Goal: Task Accomplishment & Management: Use online tool/utility

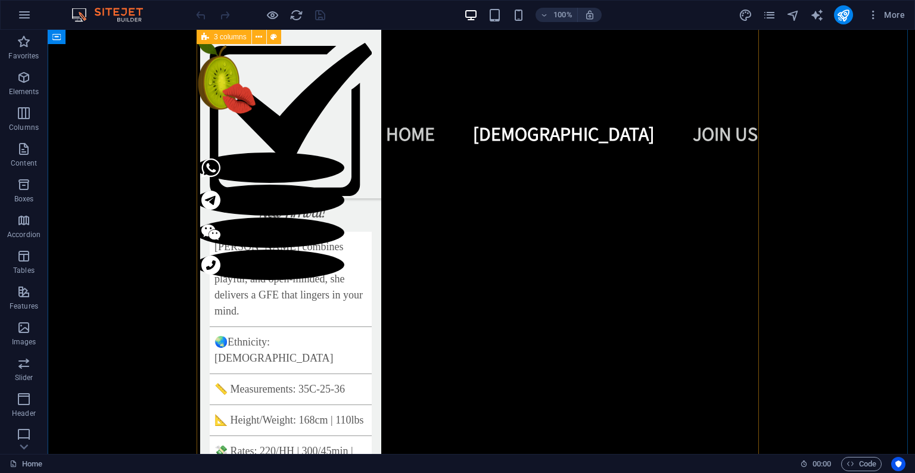
scroll to position [1234, 0]
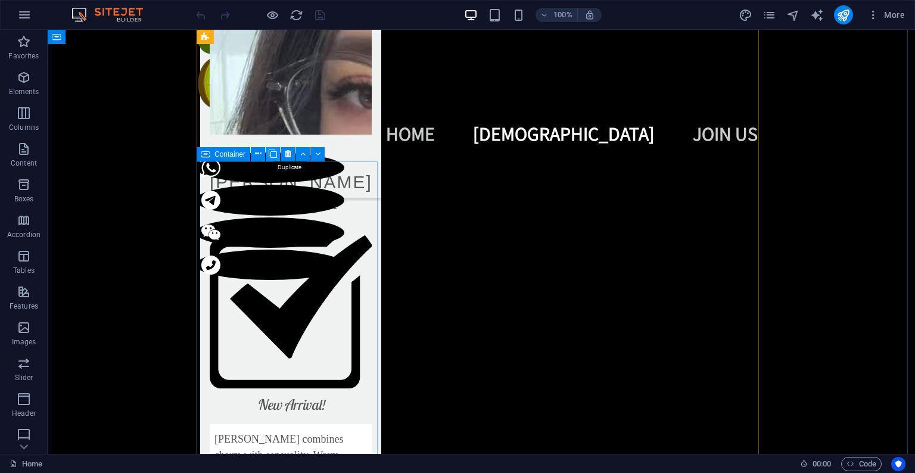
click at [270, 157] on icon at bounding box center [273, 154] width 8 height 13
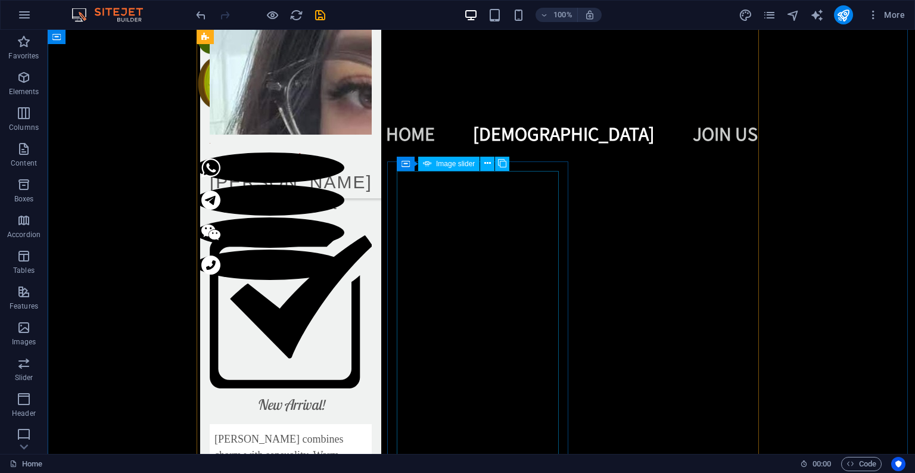
select select "px"
select select "fade"
select select "ms"
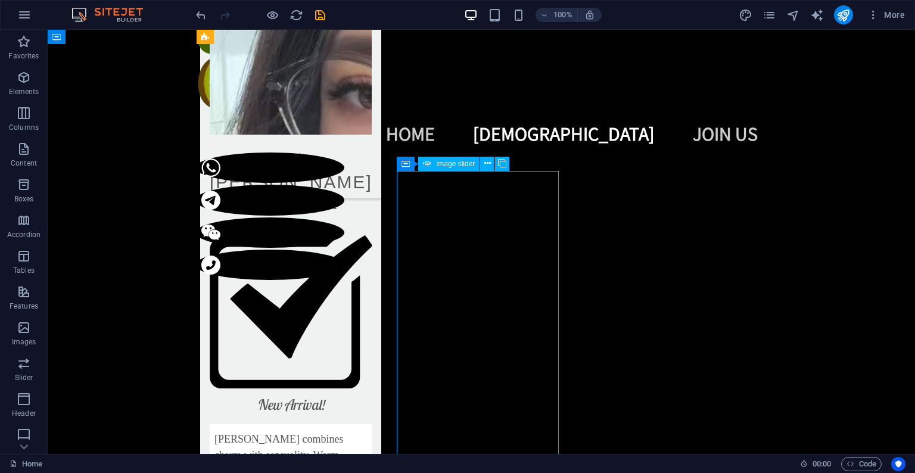
select select "s"
select select "progressive"
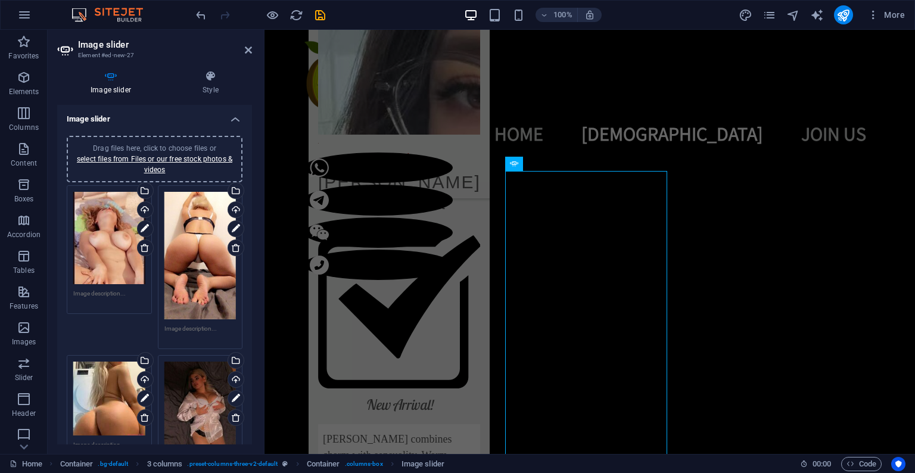
scroll to position [193, 0]
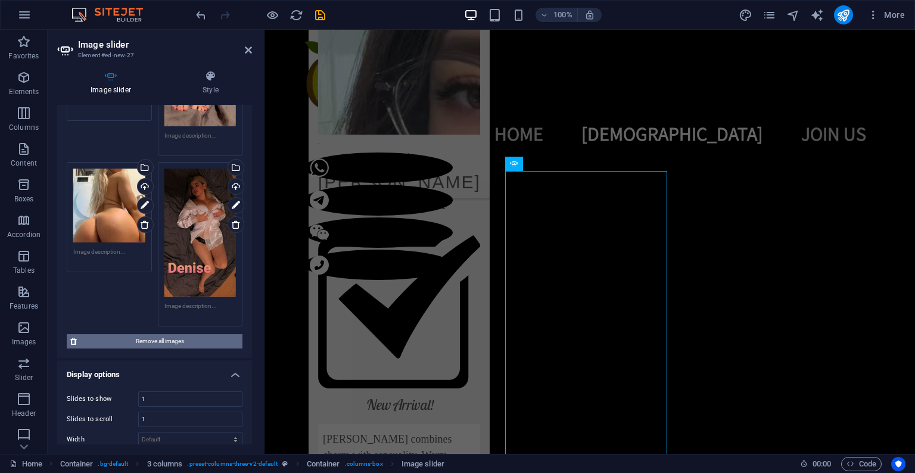
click at [167, 339] on span "Remove all images" at bounding box center [159, 341] width 159 height 14
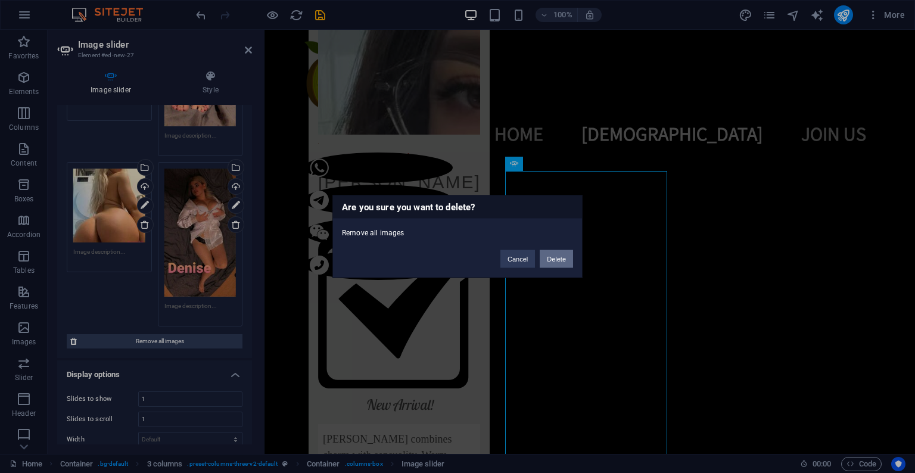
click at [559, 260] on button "Delete" at bounding box center [556, 259] width 33 height 18
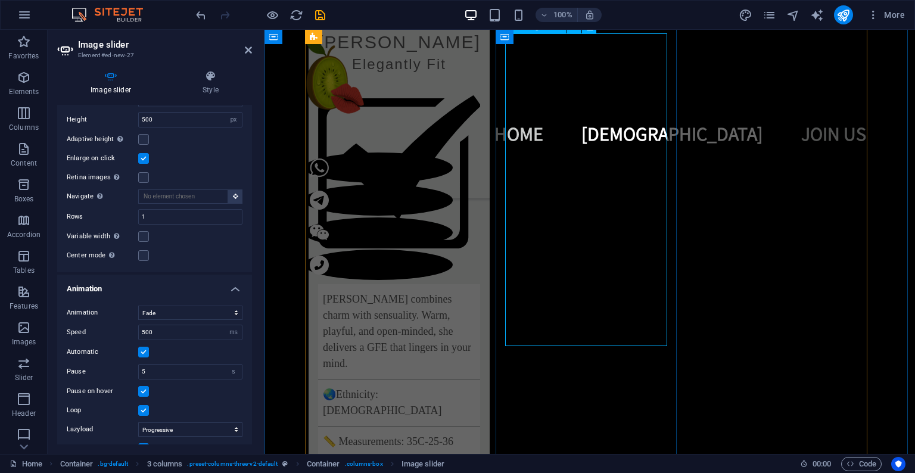
scroll to position [1371, 0]
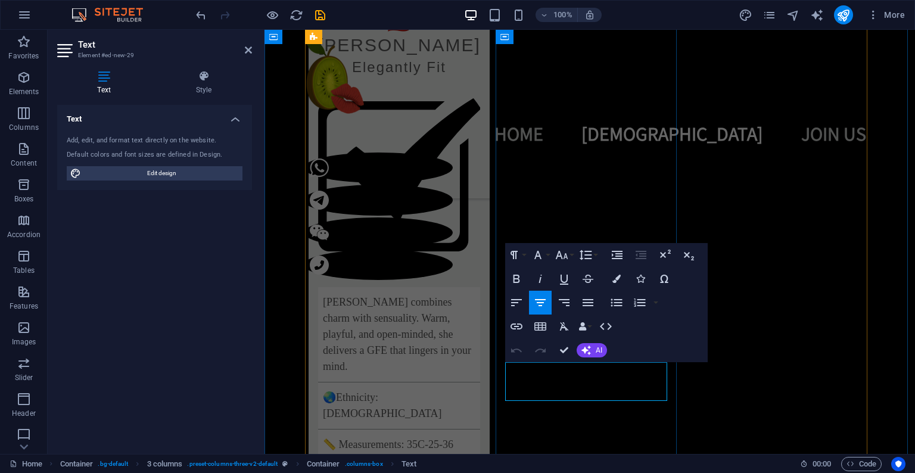
drag, startPoint x: 553, startPoint y: 372, endPoint x: 645, endPoint y: 391, distance: 94.2
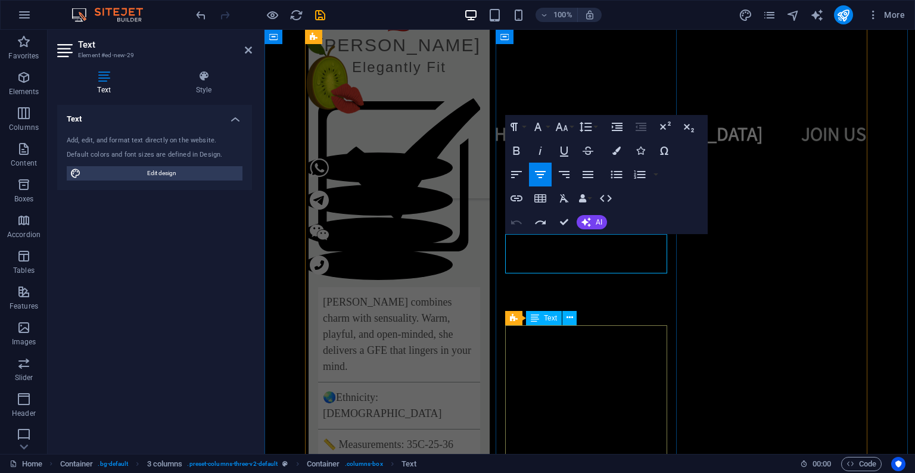
scroll to position [1544, 0]
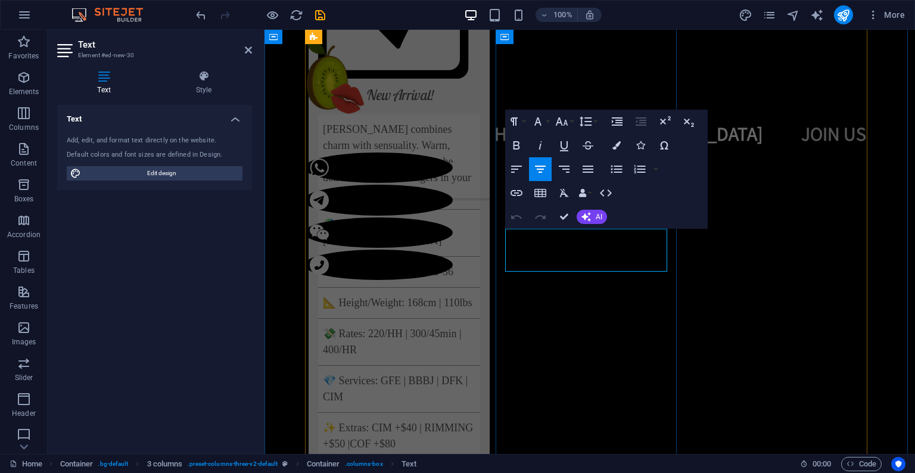
drag, startPoint x: 635, startPoint y: 260, endPoint x: 561, endPoint y: 263, distance: 74.0
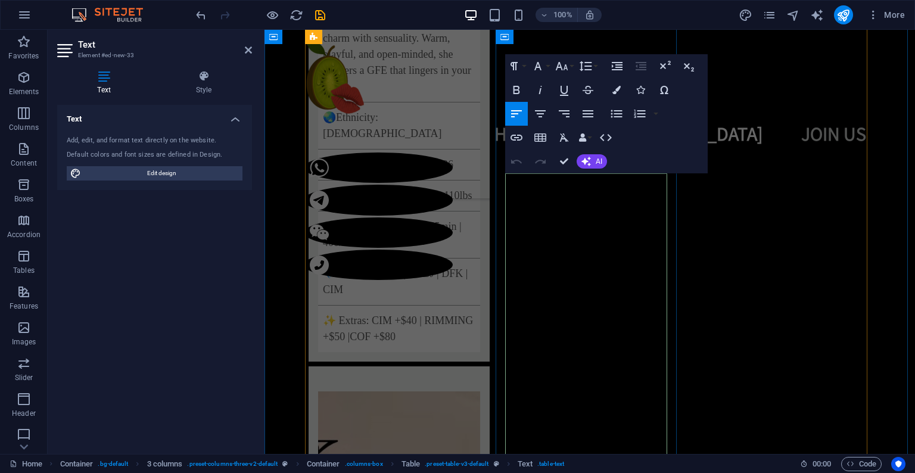
scroll to position [1633, 0]
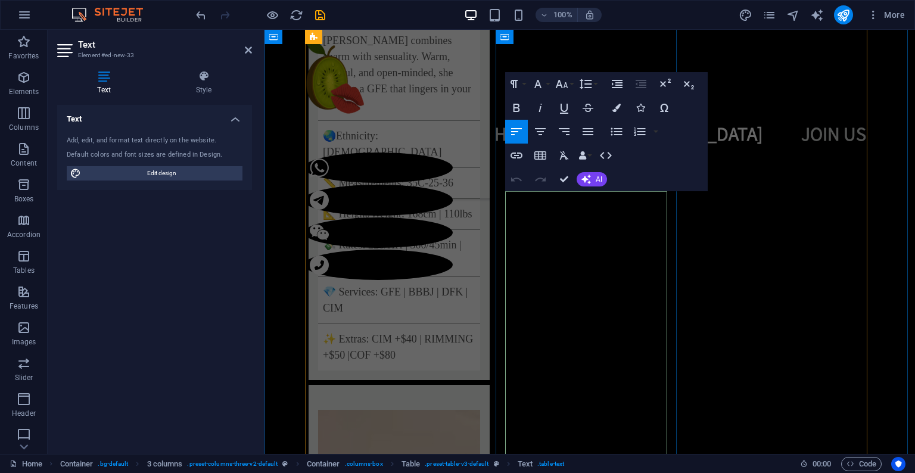
drag, startPoint x: 611, startPoint y: 238, endPoint x: 502, endPoint y: 204, distance: 114.4
drag, startPoint x: 549, startPoint y: 223, endPoint x: 486, endPoint y: 200, distance: 67.1
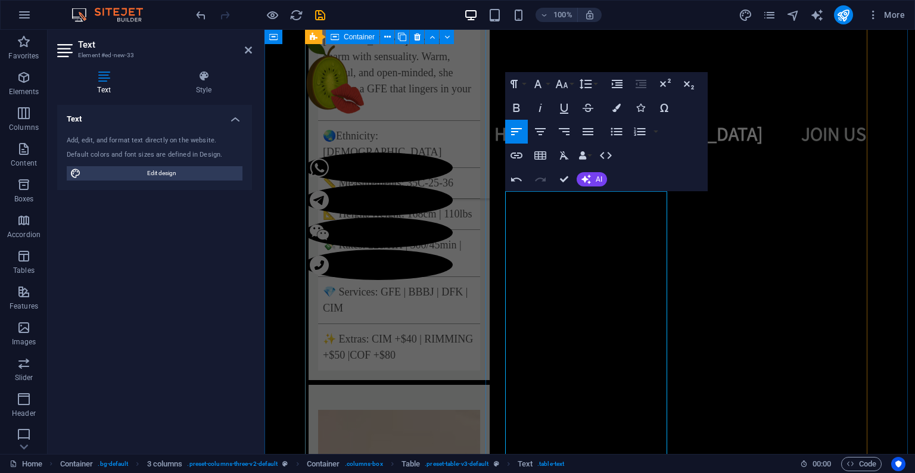
drag, startPoint x: 565, startPoint y: 182, endPoint x: 517, endPoint y: 163, distance: 51.1
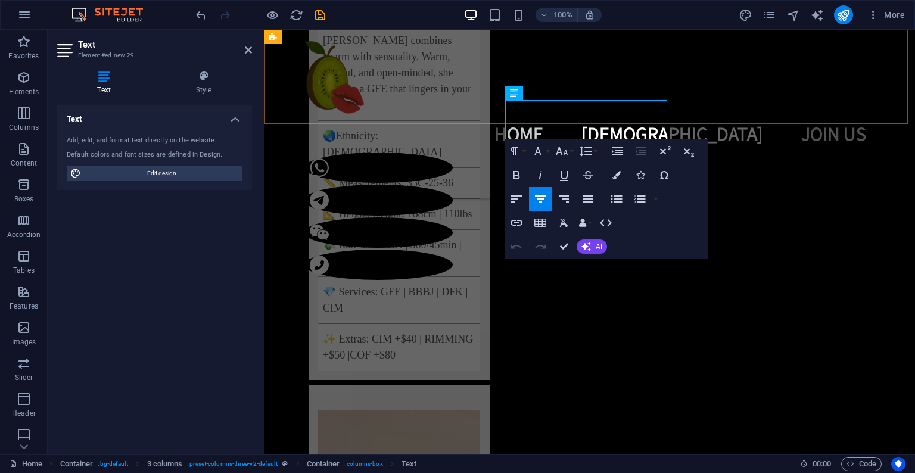
drag, startPoint x: 647, startPoint y: 132, endPoint x: 570, endPoint y: 113, distance: 78.5
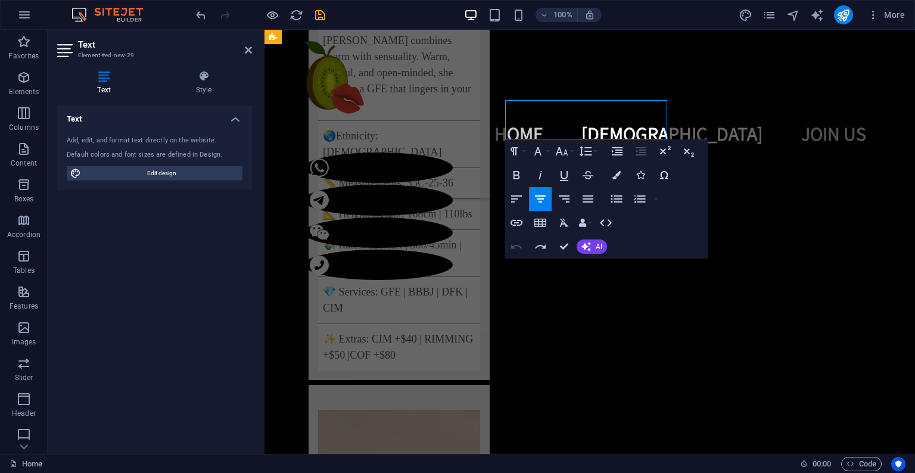
click at [595, 116] on div "Home [DEMOGRAPHIC_DATA] Join Us" at bounding box center [590, 114] width 651 height 169
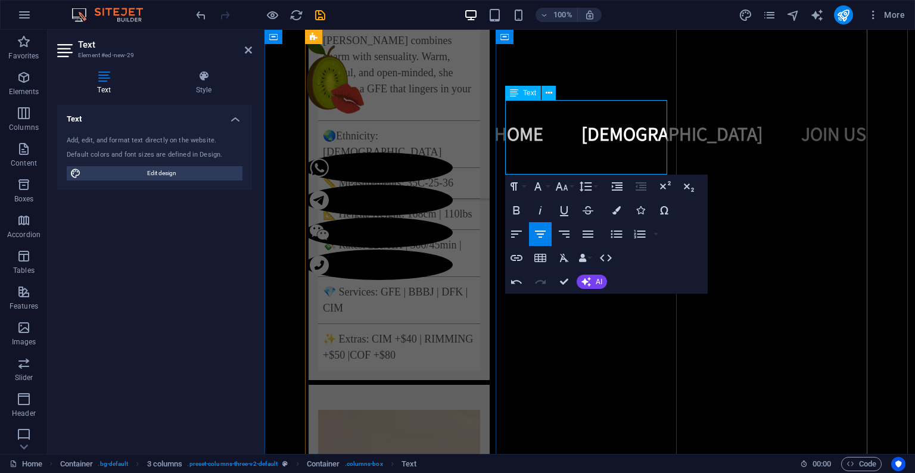
scroll to position [45, 4]
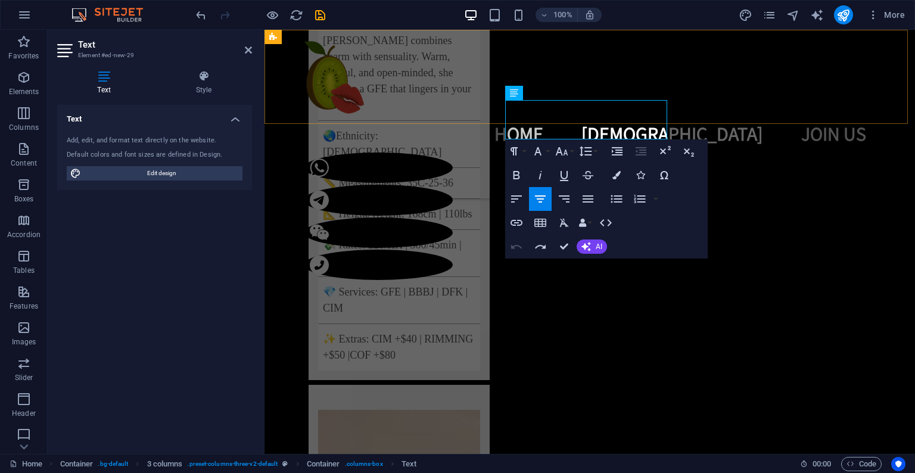
click at [625, 110] on div "Home [DEMOGRAPHIC_DATA] Join Us" at bounding box center [590, 114] width 651 height 169
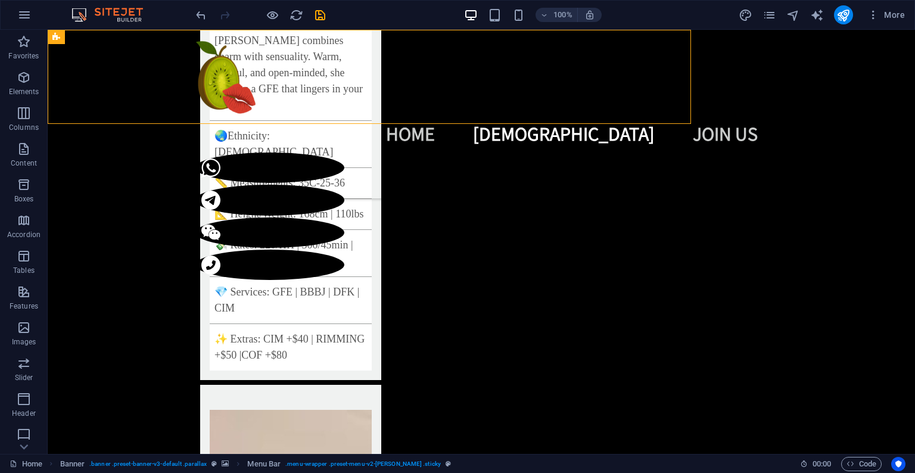
click at [623, 111] on div "Home [DEMOGRAPHIC_DATA] Join Us" at bounding box center [482, 114] width 868 height 169
click at [524, 117] on div "Home [DEMOGRAPHIC_DATA] Join Us" at bounding box center [482, 114] width 868 height 169
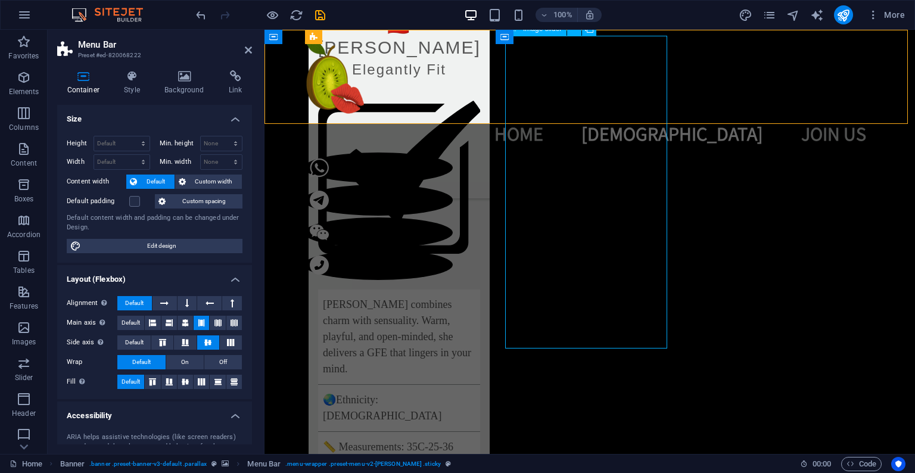
select select "px"
select select "fade"
select select "ms"
select select "s"
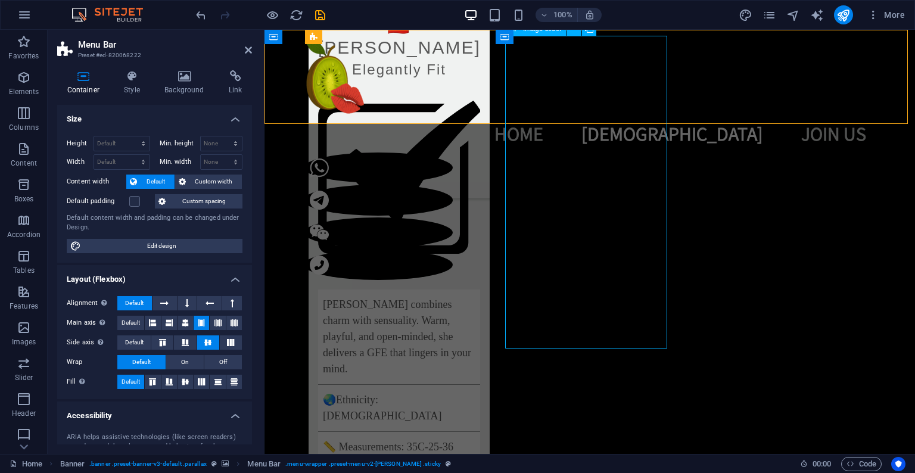
select select "progressive"
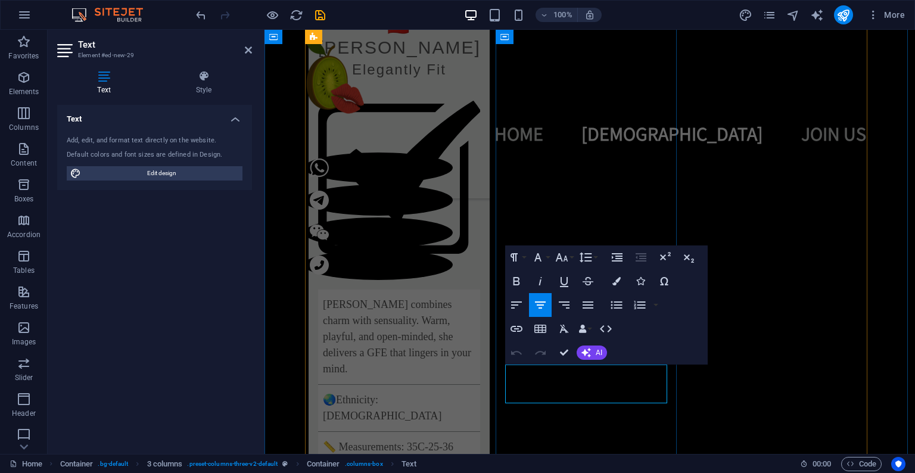
drag, startPoint x: 589, startPoint y: 374, endPoint x: 514, endPoint y: 374, distance: 74.5
drag, startPoint x: 520, startPoint y: 439, endPoint x: 652, endPoint y: 441, distance: 131.7
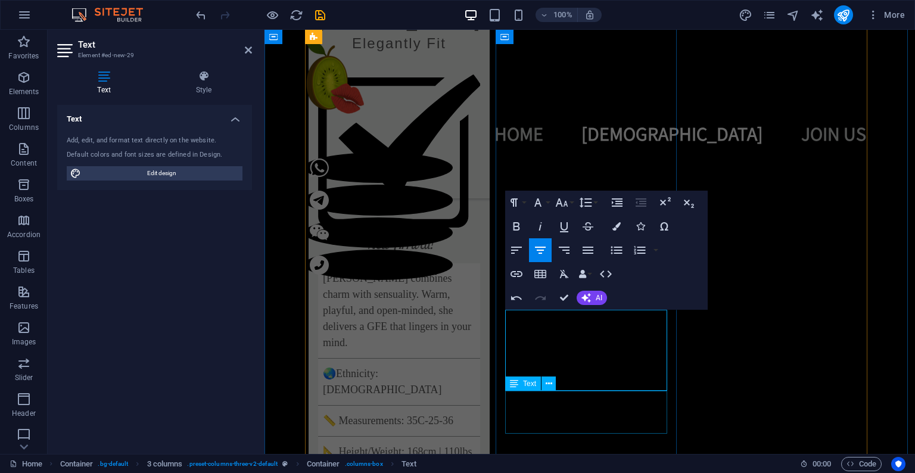
scroll to position [1424, 0]
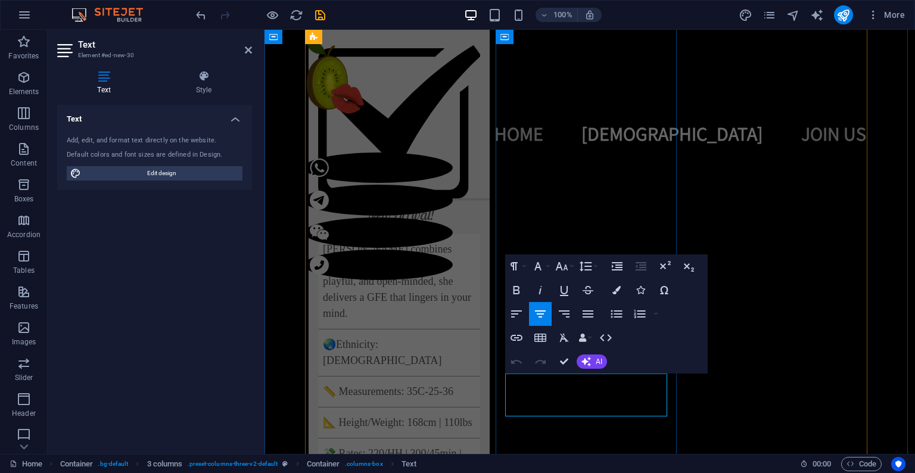
drag, startPoint x: 641, startPoint y: 411, endPoint x: 505, endPoint y: 386, distance: 138.2
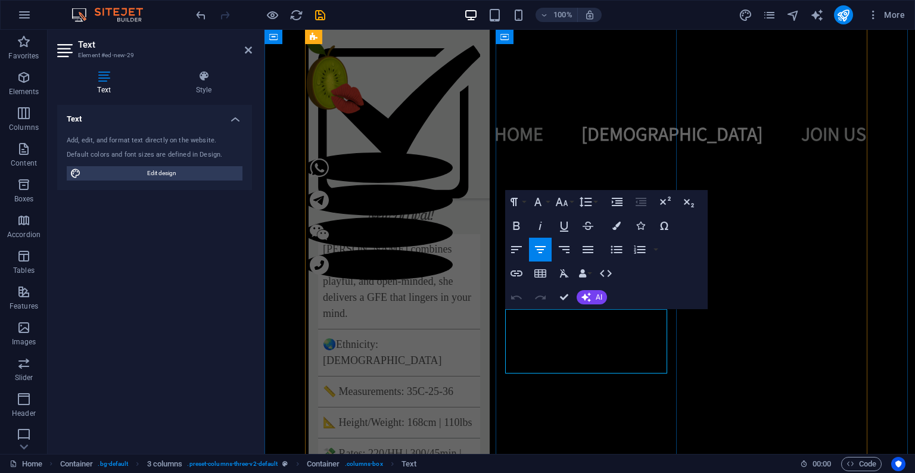
drag, startPoint x: 607, startPoint y: 321, endPoint x: 648, endPoint y: 319, distance: 41.2
drag, startPoint x: 523, startPoint y: 341, endPoint x: 647, endPoint y: 365, distance: 126.3
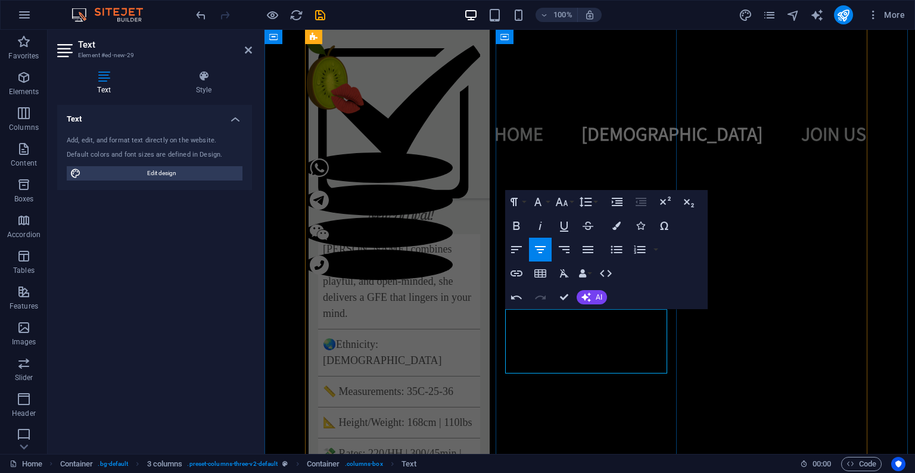
click at [565, 204] on icon "button" at bounding box center [562, 202] width 14 height 14
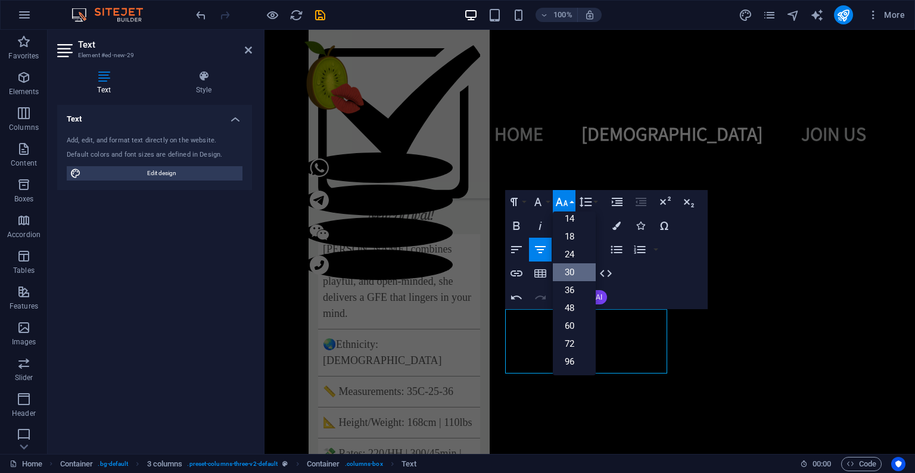
scroll to position [95, 0]
click at [573, 259] on link "24" at bounding box center [574, 255] width 43 height 18
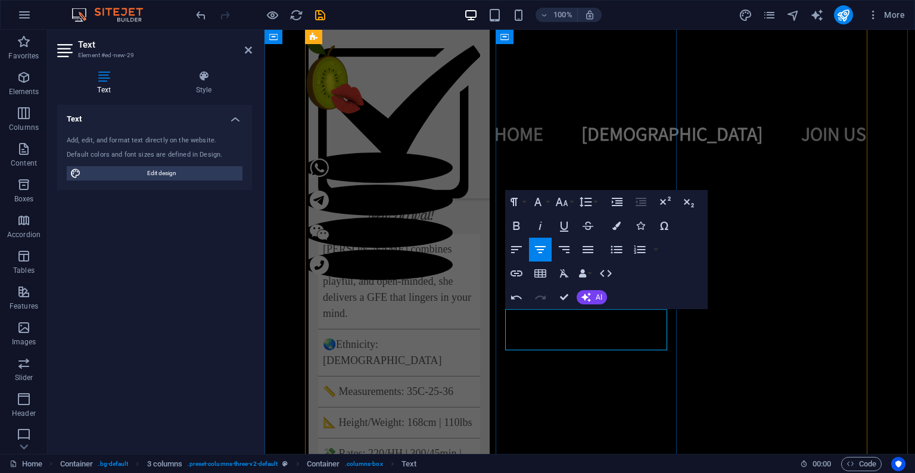
drag, startPoint x: 507, startPoint y: 339, endPoint x: 687, endPoint y: 346, distance: 179.5
click at [515, 223] on icon "button" at bounding box center [517, 226] width 14 height 14
click at [518, 228] on icon "button" at bounding box center [517, 226] width 7 height 8
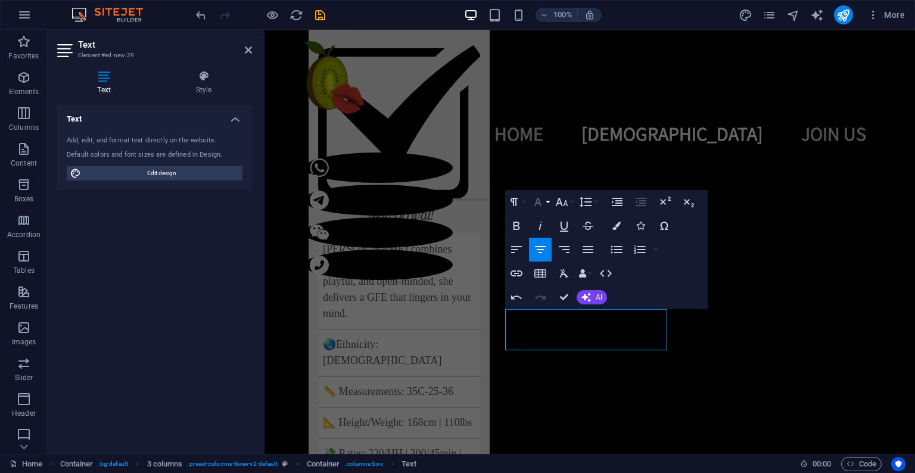
click at [540, 202] on icon "button" at bounding box center [538, 202] width 7 height 8
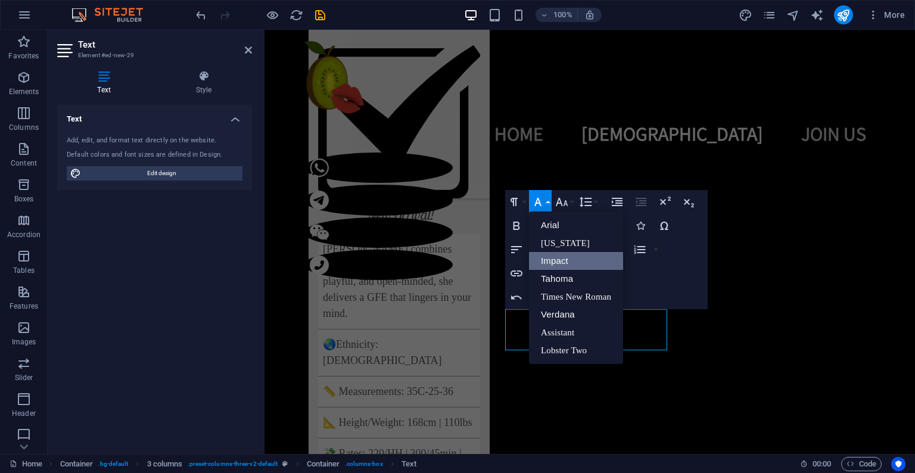
scroll to position [0, 0]
click at [559, 229] on link "Arial" at bounding box center [576, 225] width 94 height 18
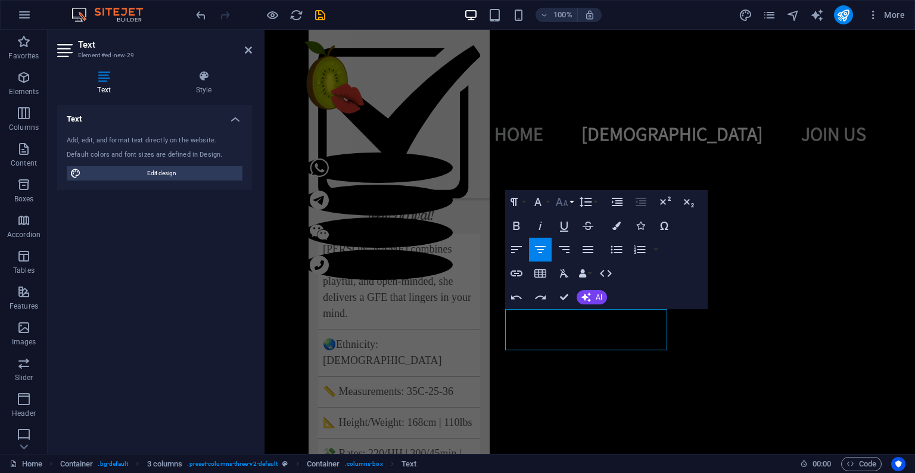
click at [560, 199] on icon "button" at bounding box center [562, 202] width 13 height 8
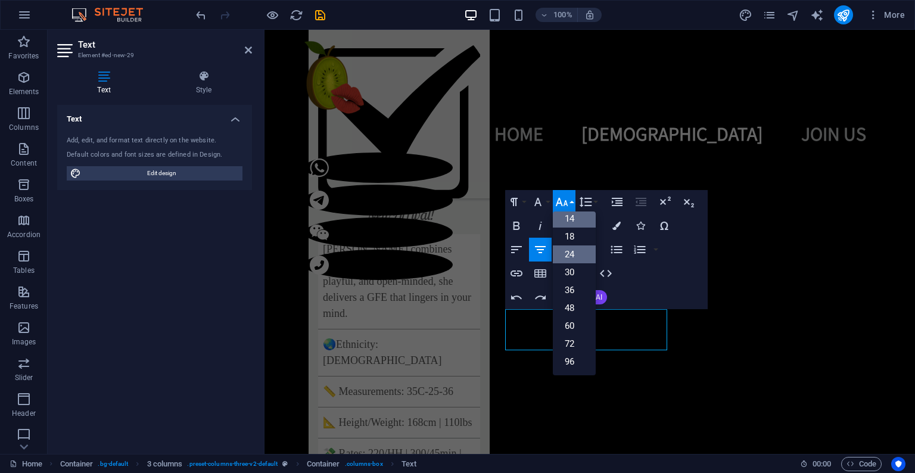
scroll to position [95, 0]
click at [577, 241] on link "18" at bounding box center [574, 237] width 43 height 18
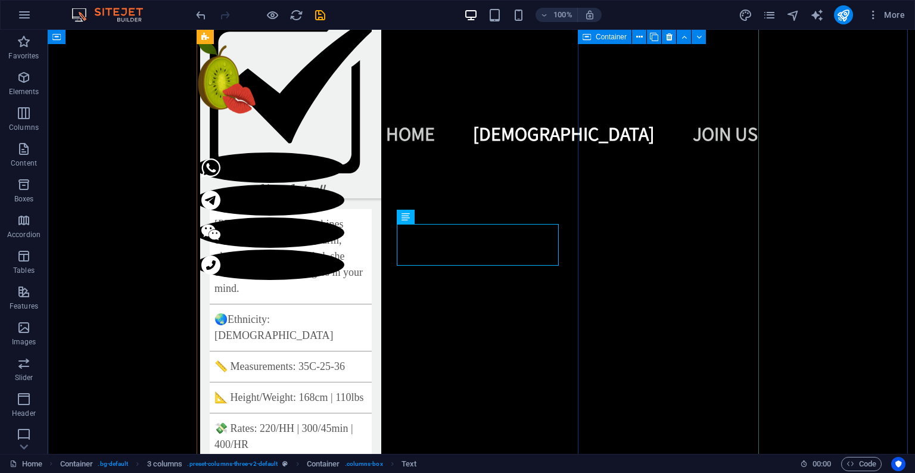
scroll to position [1526, 0]
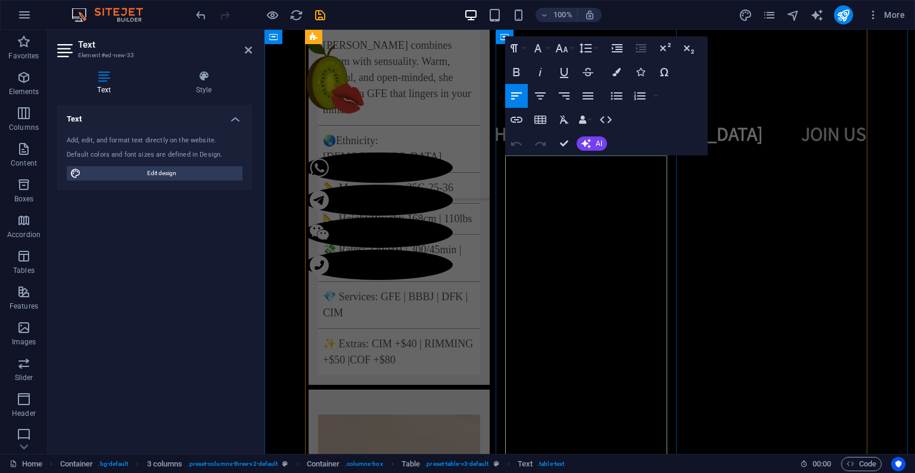
scroll to position [1616, 0]
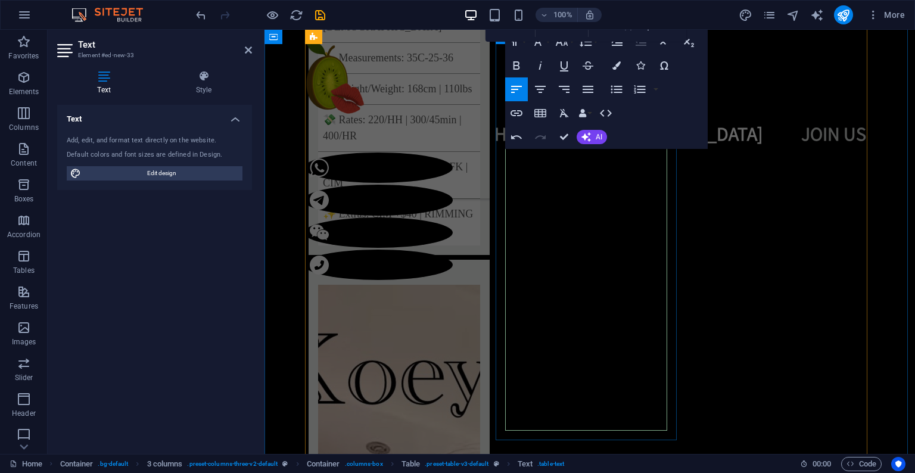
scroll to position [1760, 0]
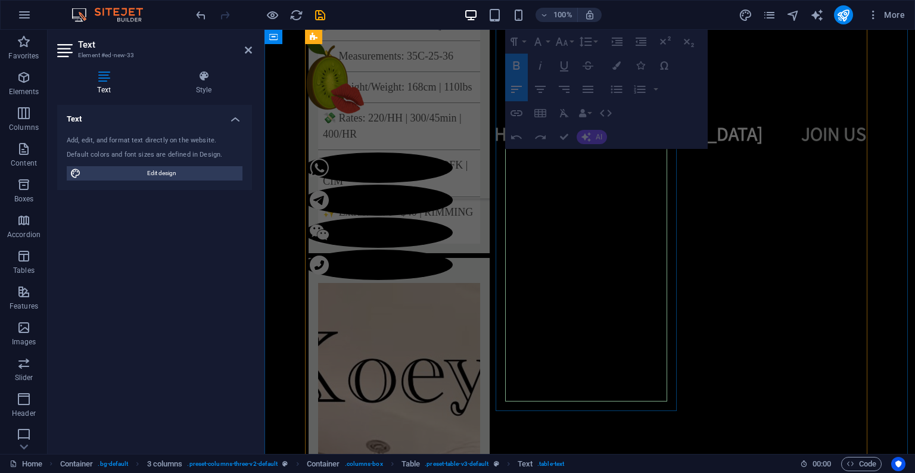
drag, startPoint x: 511, startPoint y: 196, endPoint x: 625, endPoint y: 370, distance: 208.3
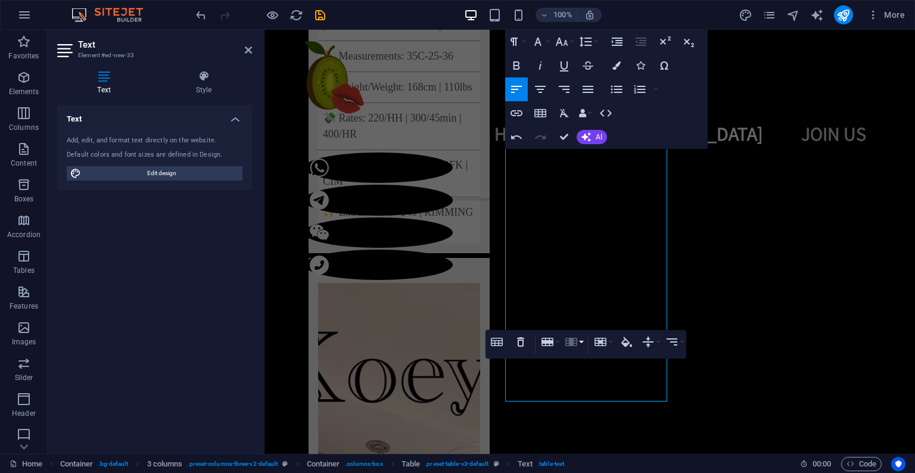
click at [577, 344] on icon "button" at bounding box center [572, 342] width 12 height 8
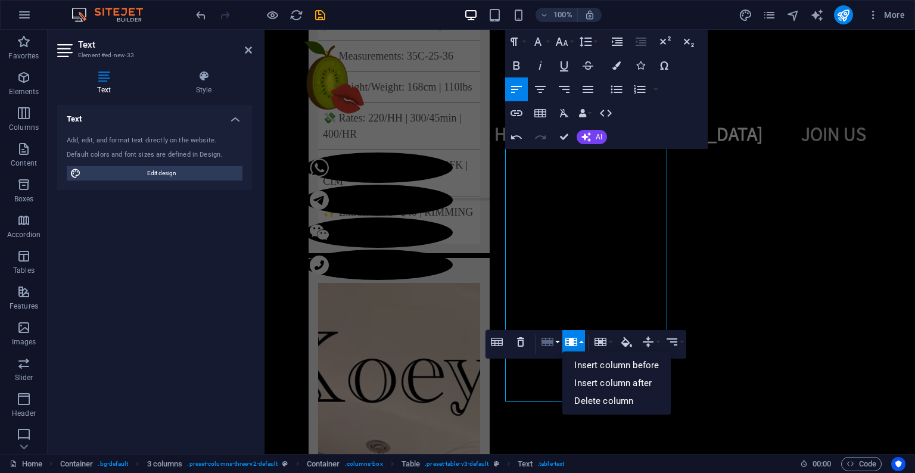
click at [551, 340] on icon "button" at bounding box center [548, 342] width 14 height 14
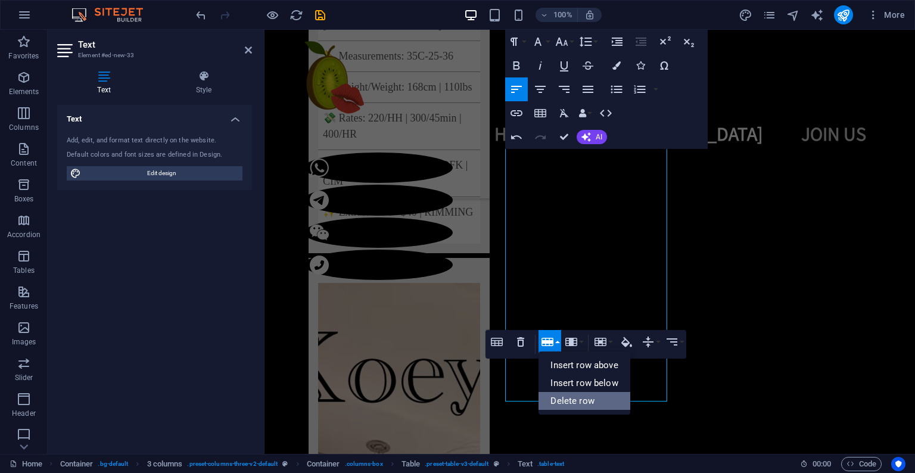
click at [591, 397] on link "Delete row" at bounding box center [584, 401] width 91 height 18
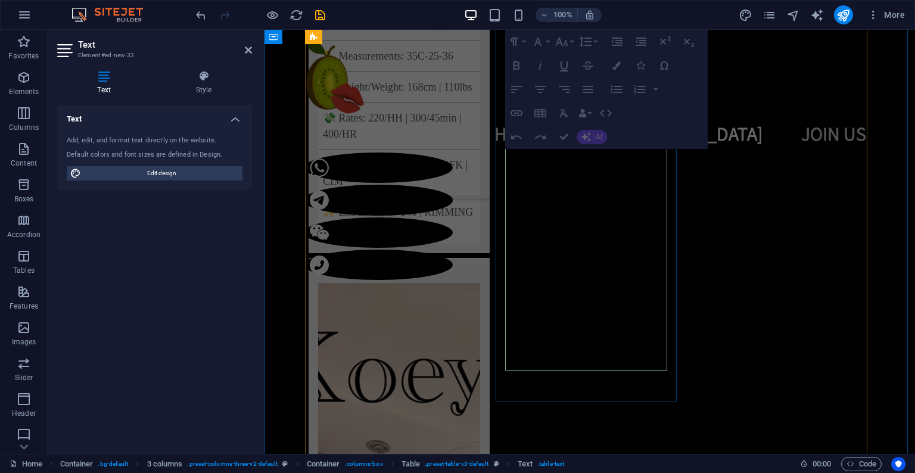
drag, startPoint x: 514, startPoint y: 237, endPoint x: 619, endPoint y: 353, distance: 156.6
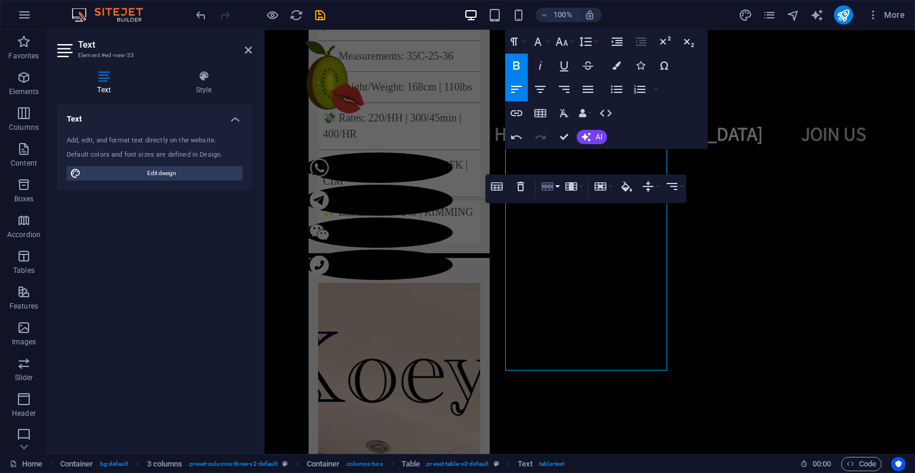
click at [549, 189] on icon "button" at bounding box center [548, 186] width 14 height 14
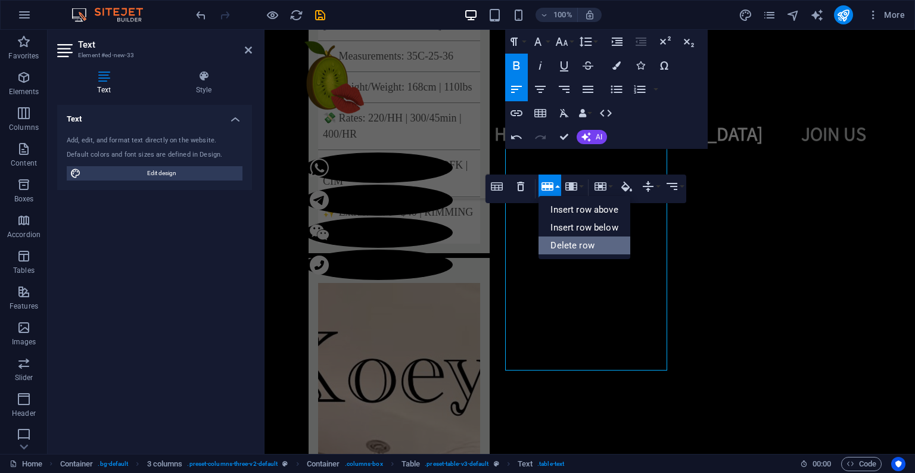
click at [598, 245] on link "Delete row" at bounding box center [584, 246] width 91 height 18
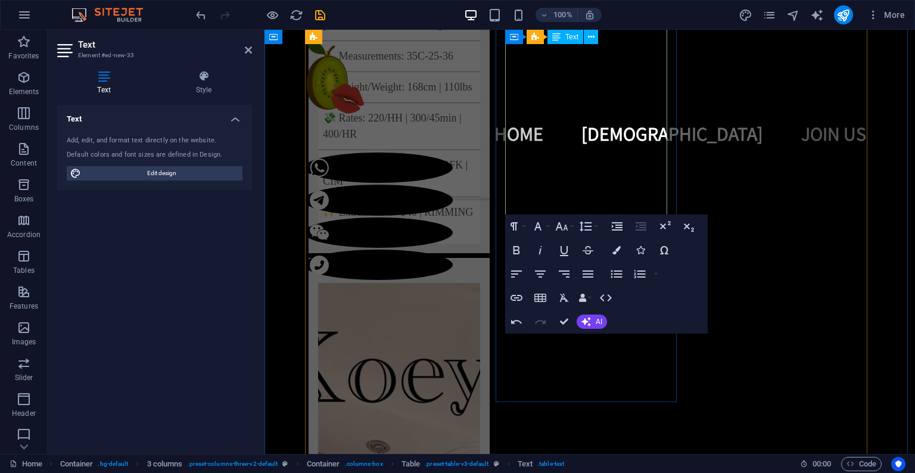
drag, startPoint x: 609, startPoint y: 199, endPoint x: 548, endPoint y: 198, distance: 60.8
drag, startPoint x: 524, startPoint y: 200, endPoint x: 568, endPoint y: 200, distance: 43.5
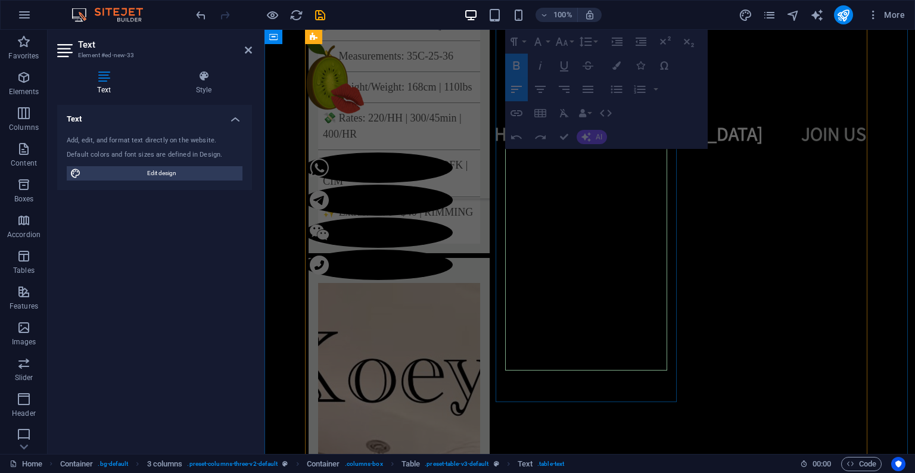
drag, startPoint x: 553, startPoint y: 279, endPoint x: 518, endPoint y: 202, distance: 84.3
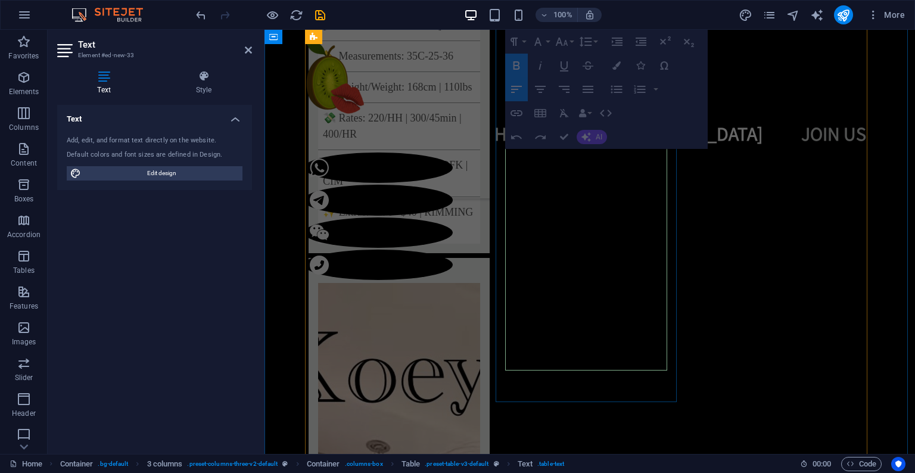
drag, startPoint x: 541, startPoint y: 198, endPoint x: 552, endPoint y: 226, distance: 30.2
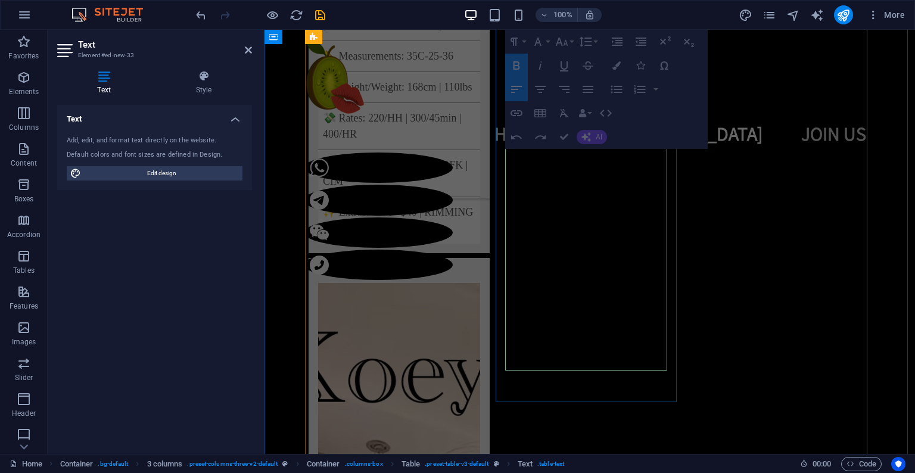
drag, startPoint x: 524, startPoint y: 200, endPoint x: 583, endPoint y: 223, distance: 63.1
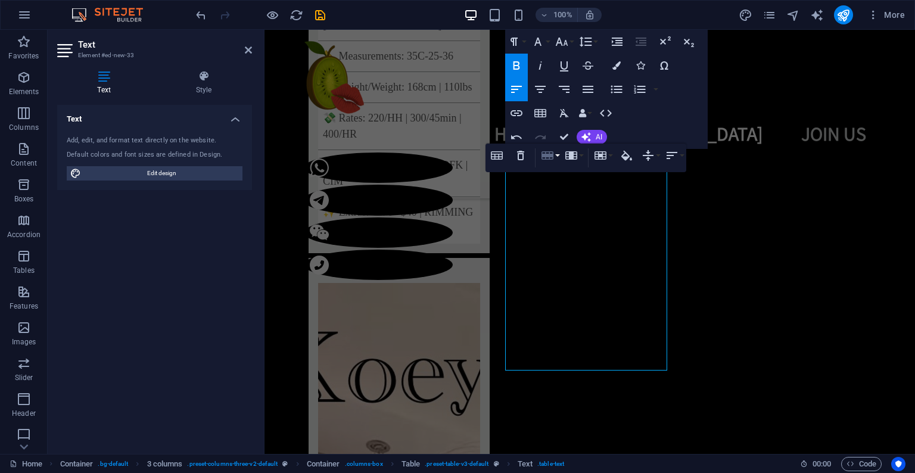
click at [556, 156] on button "Row" at bounding box center [550, 156] width 23 height 24
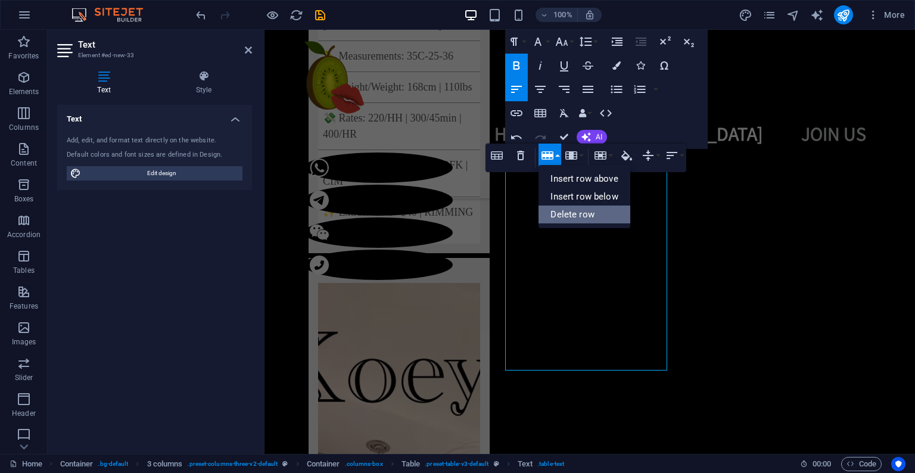
click at [579, 210] on link "Delete row" at bounding box center [584, 215] width 91 height 18
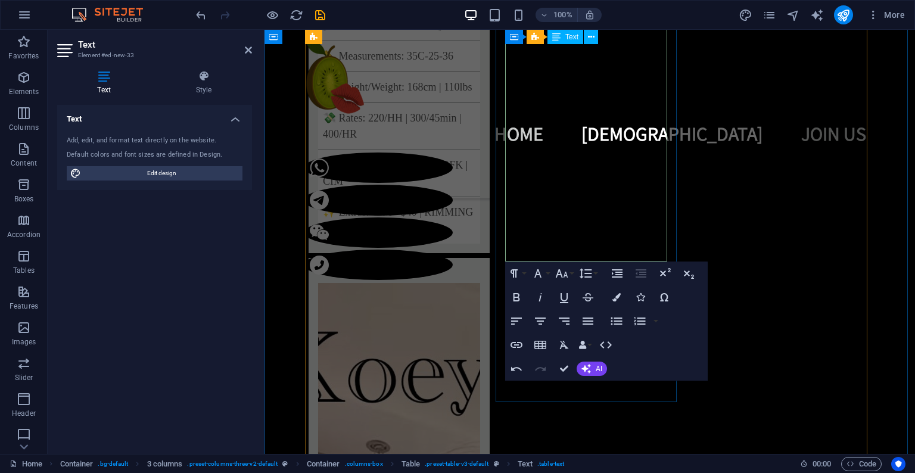
drag, startPoint x: 515, startPoint y: 248, endPoint x: 644, endPoint y: 252, distance: 128.8
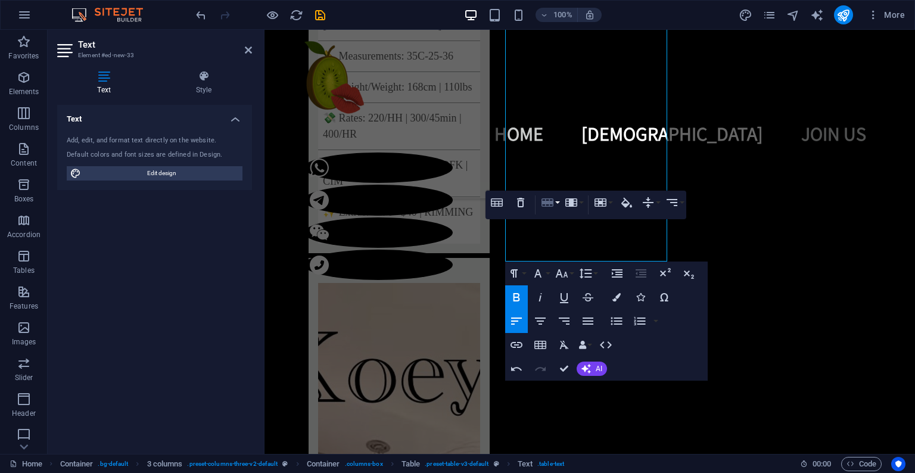
click at [557, 206] on button "Row" at bounding box center [550, 203] width 23 height 24
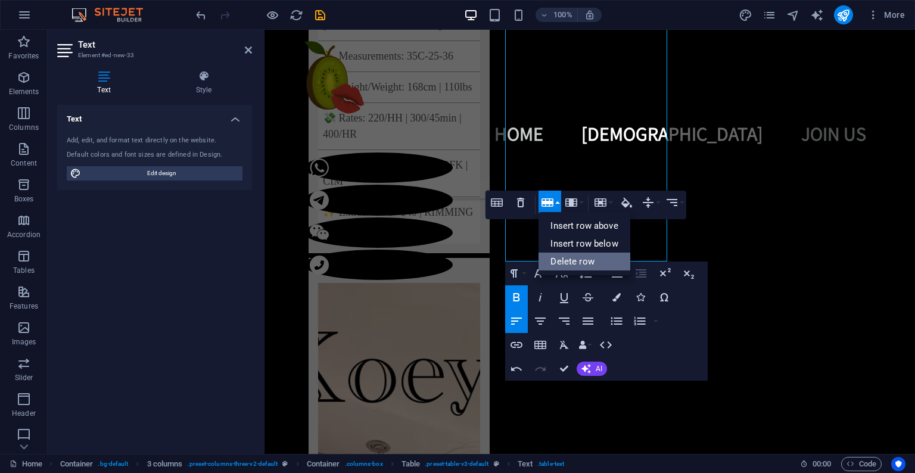
click at [581, 259] on link "Delete row" at bounding box center [584, 262] width 91 height 18
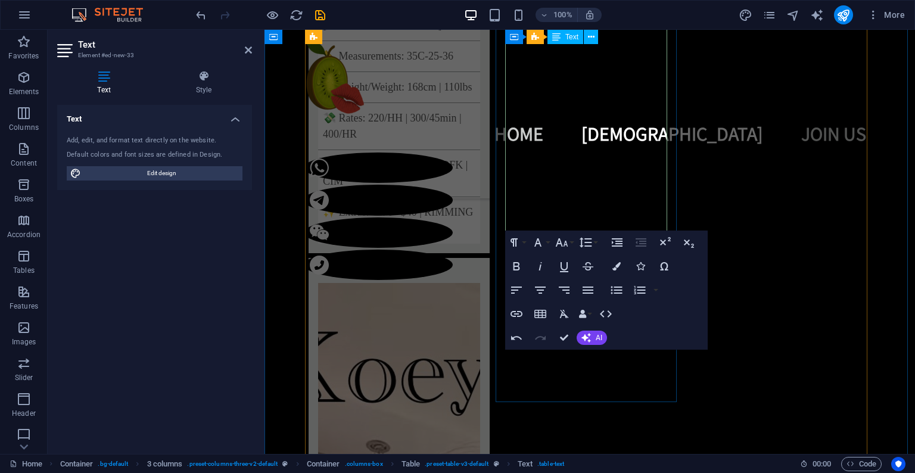
drag, startPoint x: 556, startPoint y: 200, endPoint x: 573, endPoint y: 200, distance: 17.3
drag, startPoint x: 574, startPoint y: 201, endPoint x: 588, endPoint y: 198, distance: 13.3
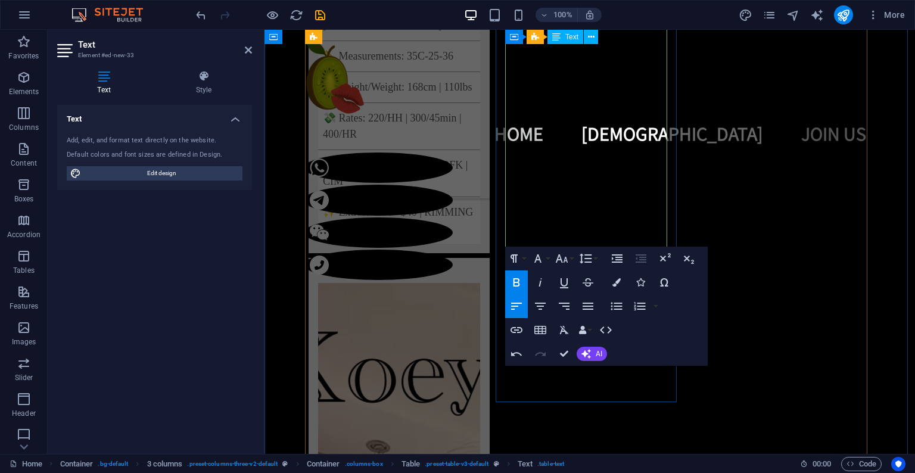
drag, startPoint x: 588, startPoint y: 215, endPoint x: 569, endPoint y: 215, distance: 19.7
drag, startPoint x: 528, startPoint y: 228, endPoint x: 510, endPoint y: 229, distance: 18.5
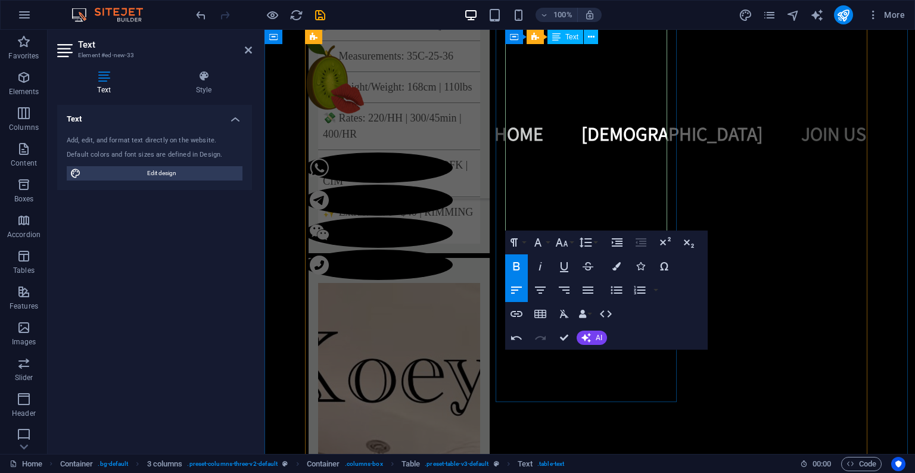
drag, startPoint x: 645, startPoint y: 216, endPoint x: 657, endPoint y: 215, distance: 12.6
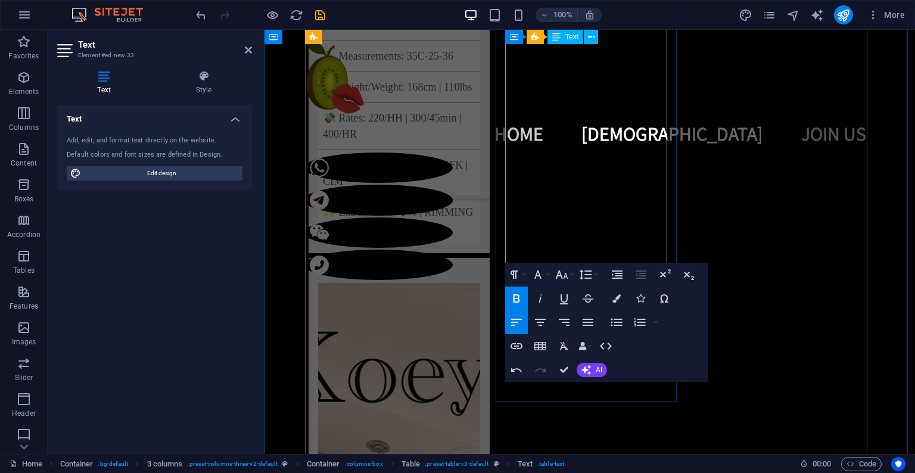
drag, startPoint x: 537, startPoint y: 244, endPoint x: 529, endPoint y: 243, distance: 8.4
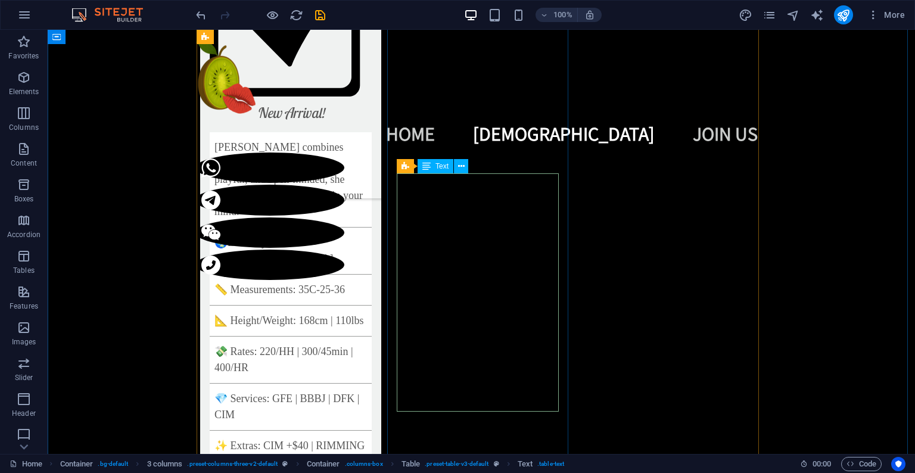
scroll to position [1613, 0]
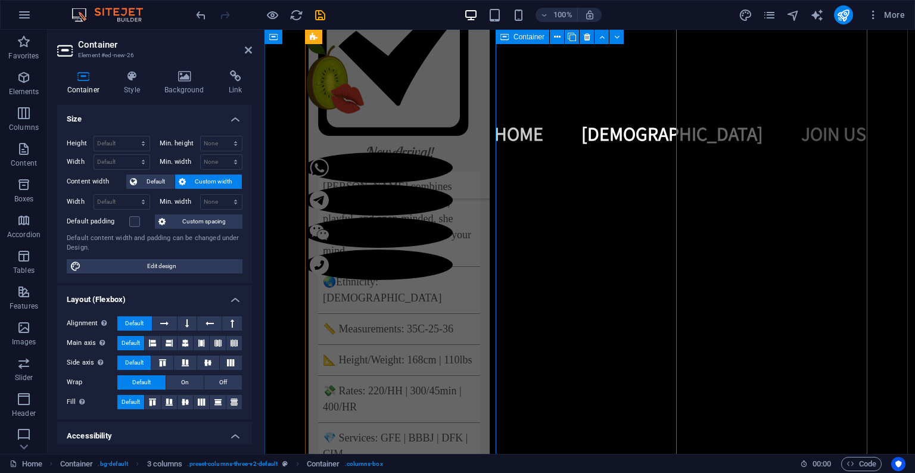
scroll to position [1374, 0]
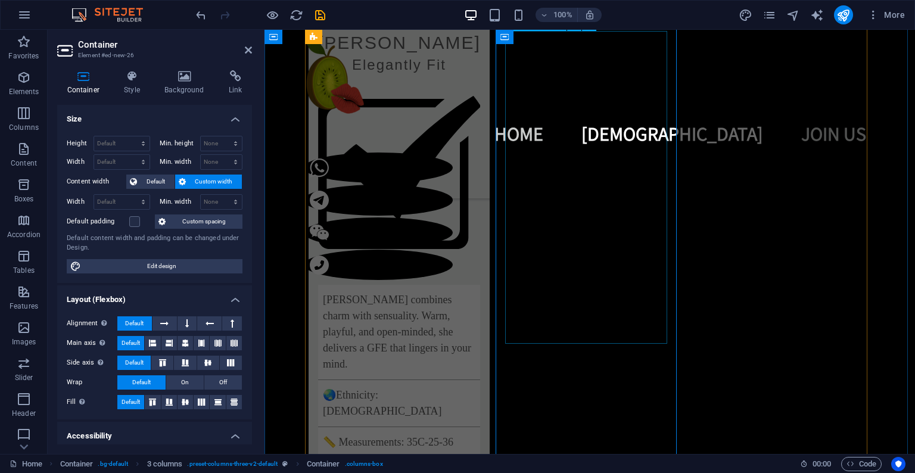
select select "px"
select select "fade"
select select "ms"
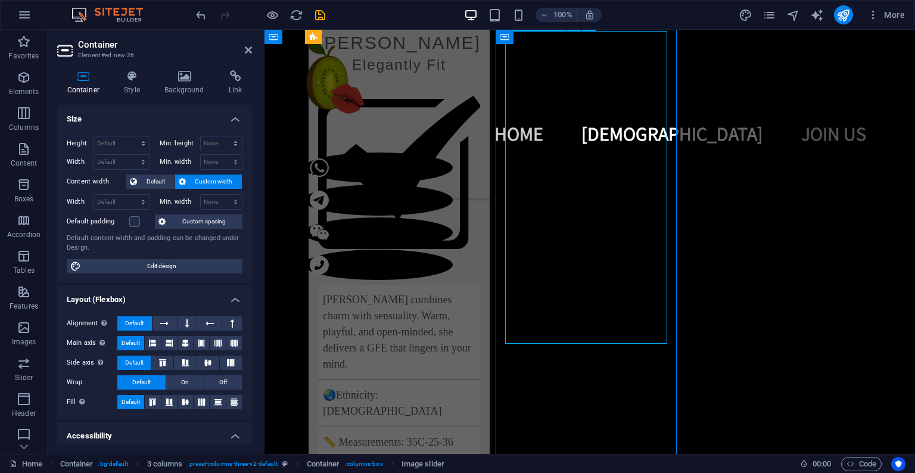
select select "s"
select select "progressive"
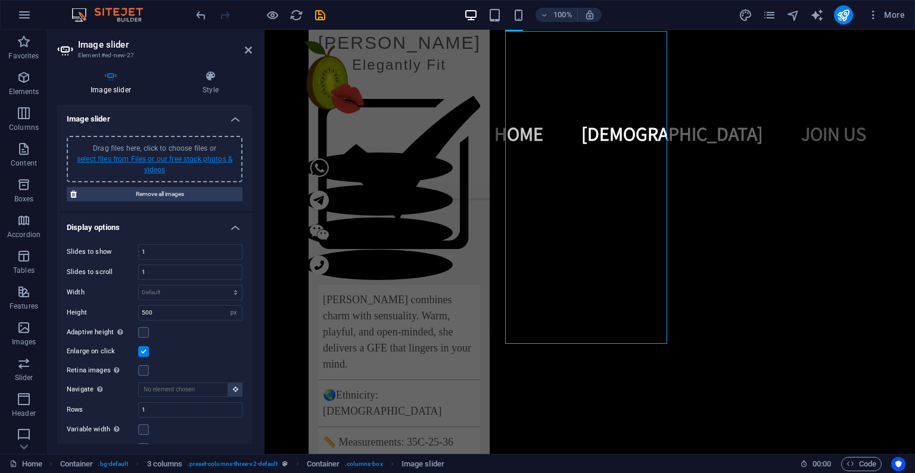
click at [172, 160] on link "select files from Files or our free stock photos & videos" at bounding box center [155, 164] width 156 height 19
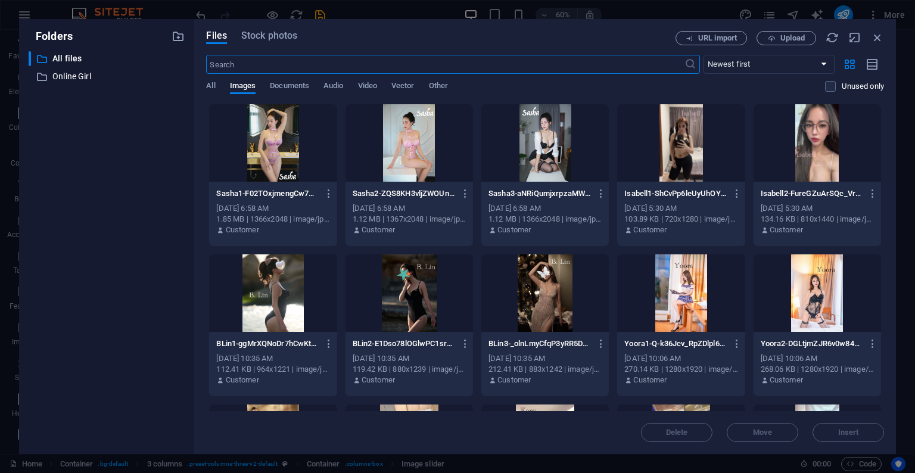
scroll to position [1607, 0]
click at [794, 36] on span "Upload" at bounding box center [793, 38] width 24 height 7
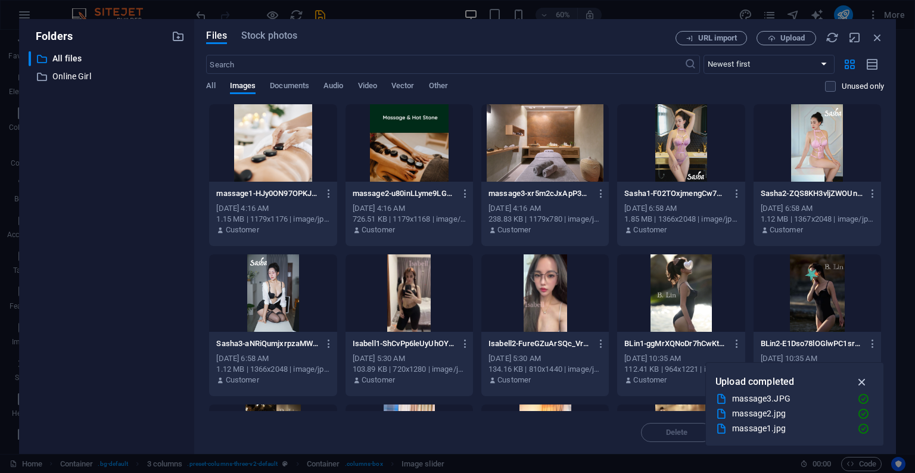
click at [859, 383] on icon "button" at bounding box center [863, 381] width 14 height 13
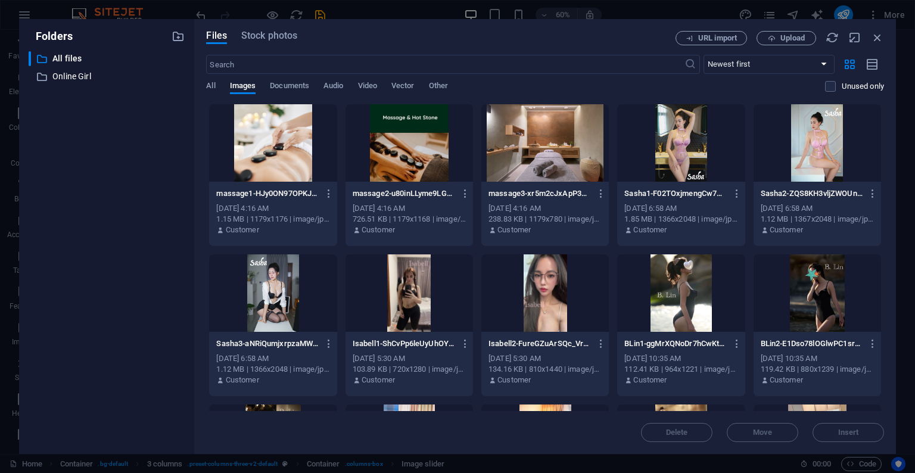
click at [266, 175] on div at bounding box center [273, 142] width 128 height 77
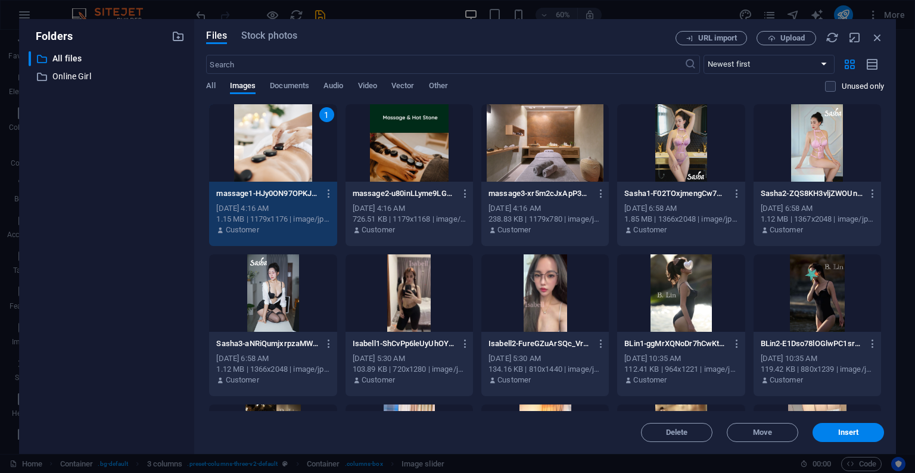
click at [417, 145] on div at bounding box center [410, 142] width 128 height 77
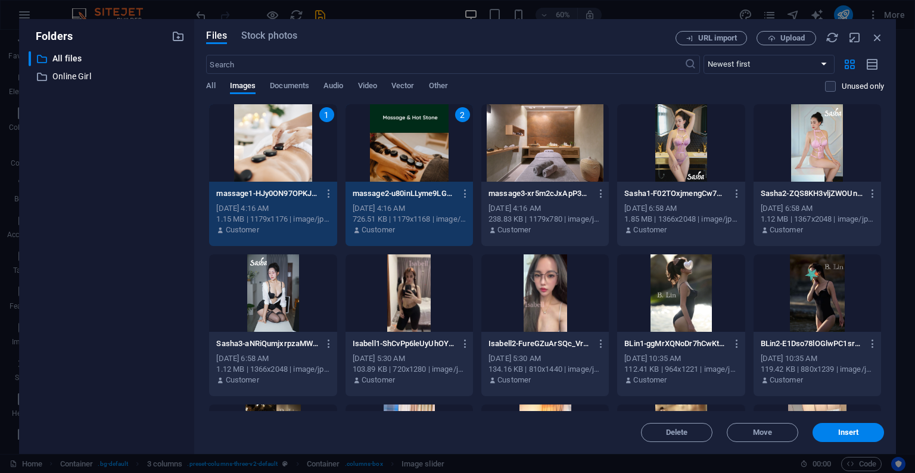
click at [557, 139] on div at bounding box center [546, 142] width 128 height 77
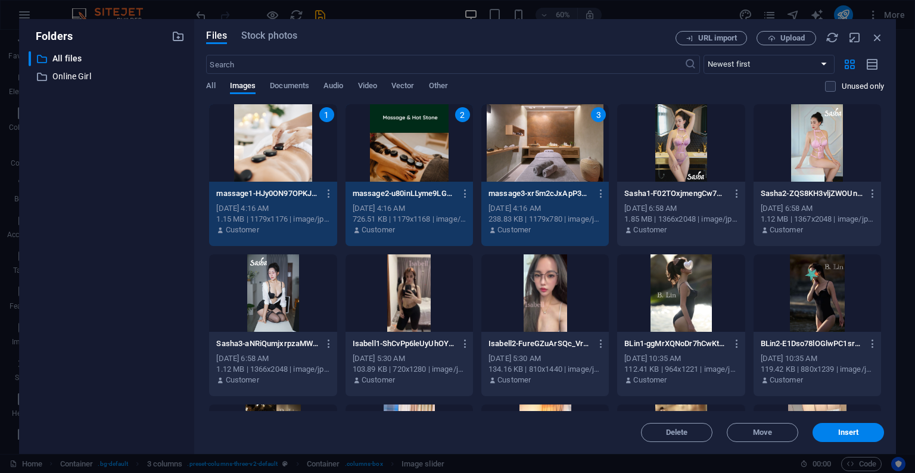
click at [464, 171] on div "2" at bounding box center [410, 142] width 128 height 77
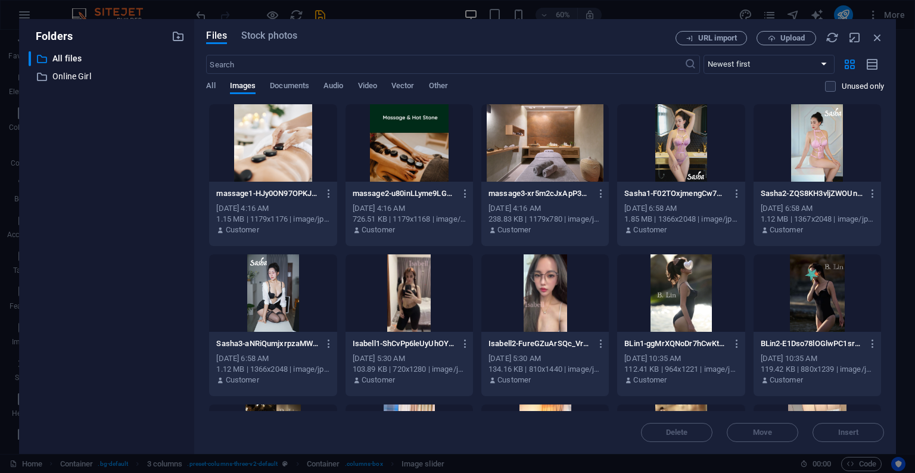
click at [415, 141] on div at bounding box center [410, 142] width 128 height 77
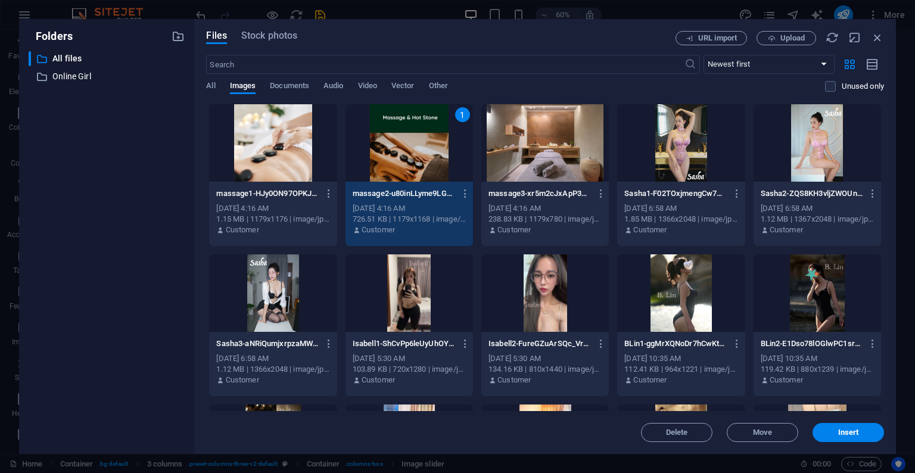
click at [263, 135] on div at bounding box center [273, 142] width 128 height 77
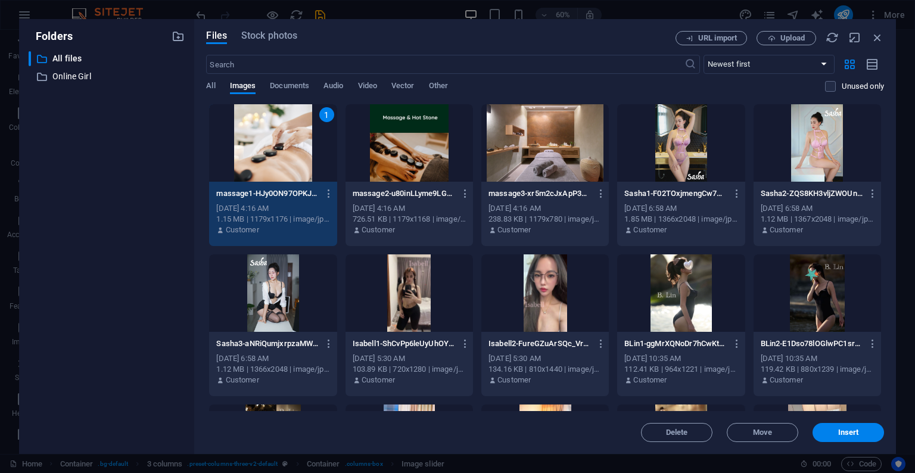
click at [430, 143] on div at bounding box center [410, 142] width 128 height 77
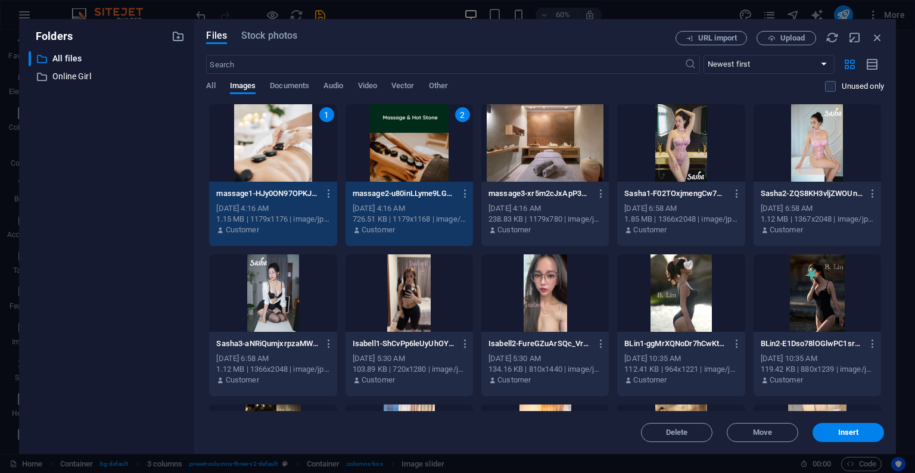
click at [443, 136] on div "2" at bounding box center [410, 142] width 128 height 77
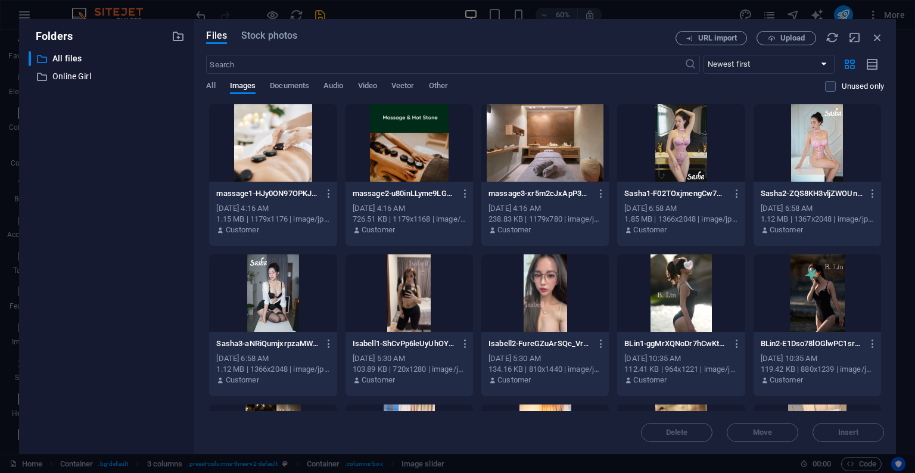
click at [412, 148] on div at bounding box center [410, 142] width 128 height 77
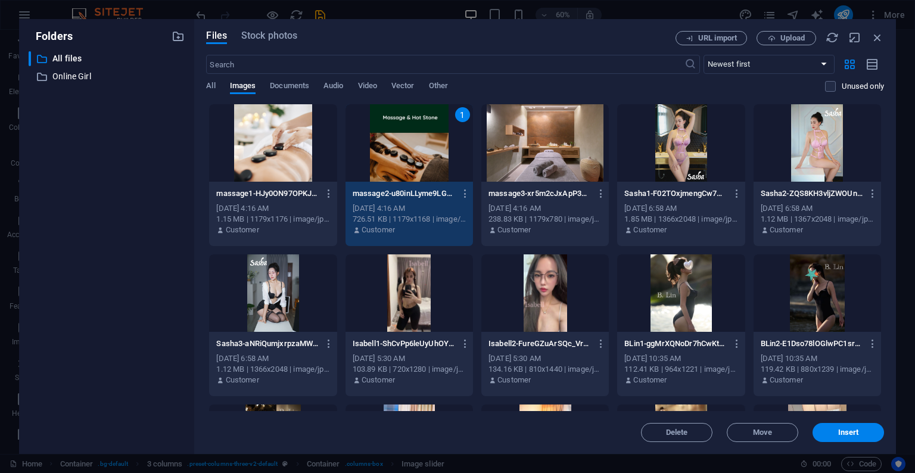
click at [423, 164] on div "1" at bounding box center [410, 142] width 128 height 77
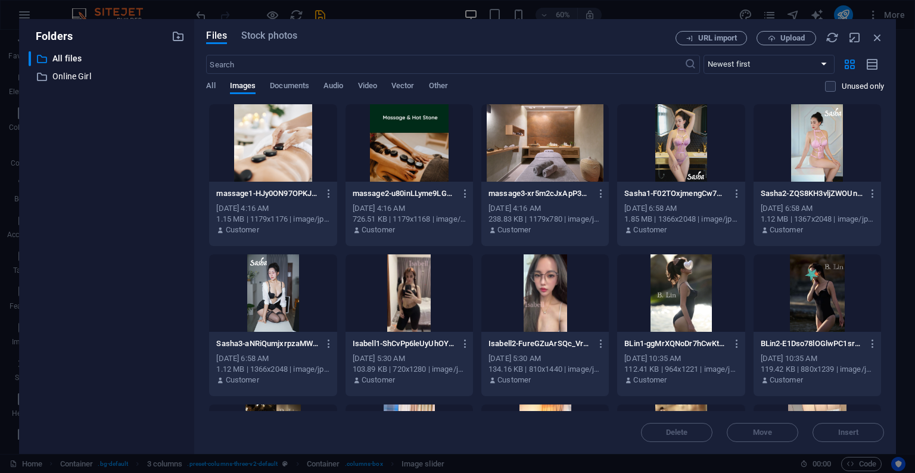
click at [423, 164] on div at bounding box center [410, 142] width 128 height 77
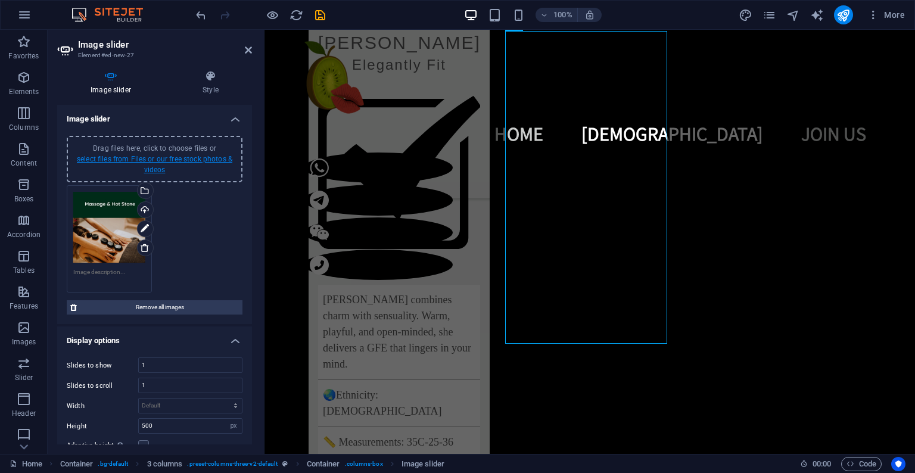
click at [161, 163] on link "select files from Files or our free stock photos & videos" at bounding box center [155, 164] width 156 height 19
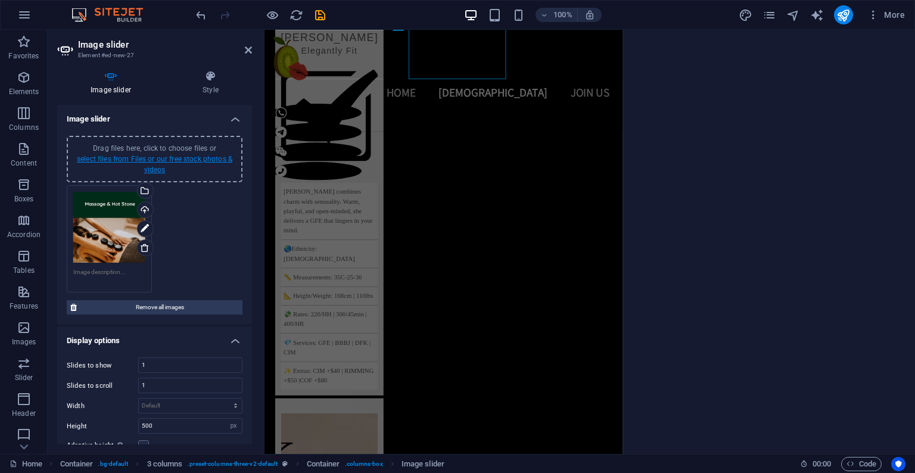
scroll to position [1607, 0]
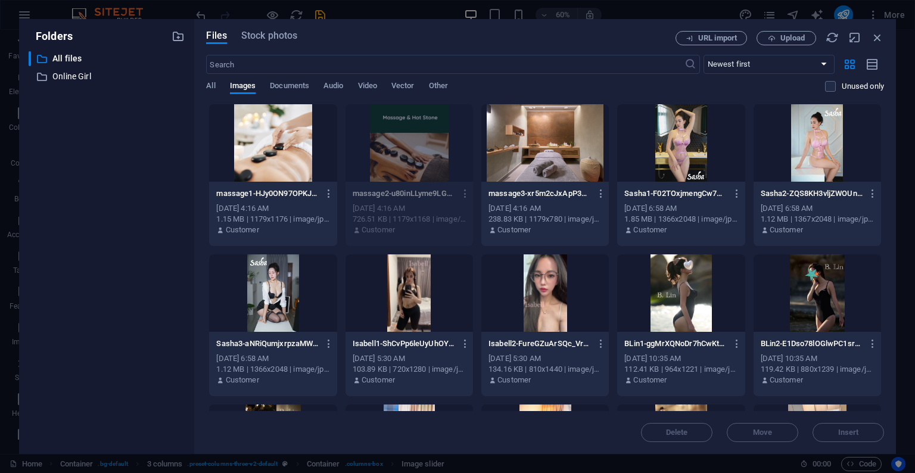
click at [545, 137] on div at bounding box center [546, 142] width 128 height 77
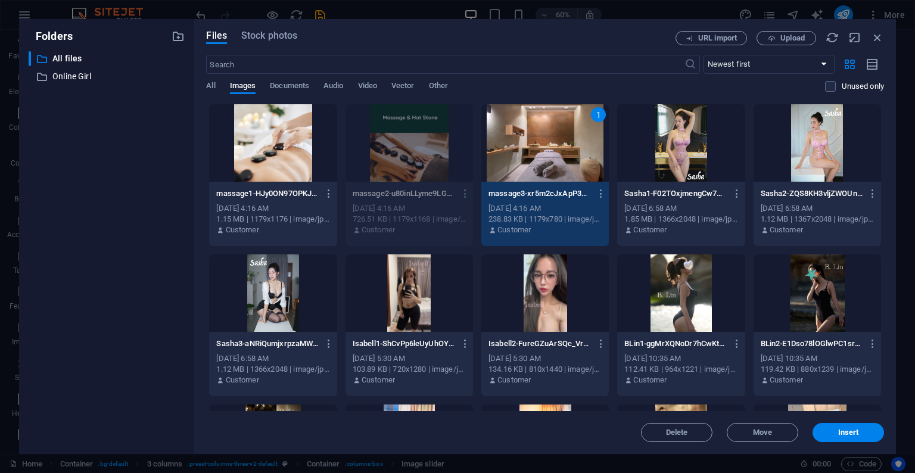
click at [305, 148] on div at bounding box center [273, 142] width 128 height 77
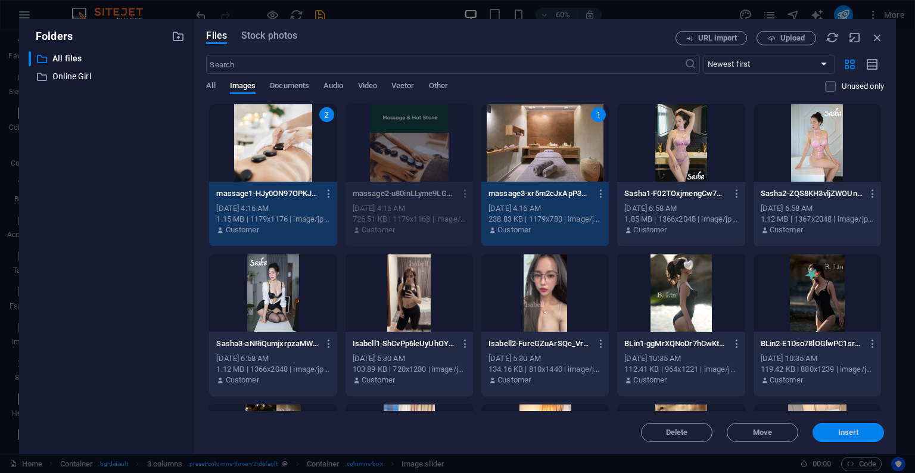
drag, startPoint x: 567, startPoint y: 400, endPoint x: 835, endPoint y: 432, distance: 269.4
click at [835, 432] on span "Insert" at bounding box center [849, 432] width 62 height 7
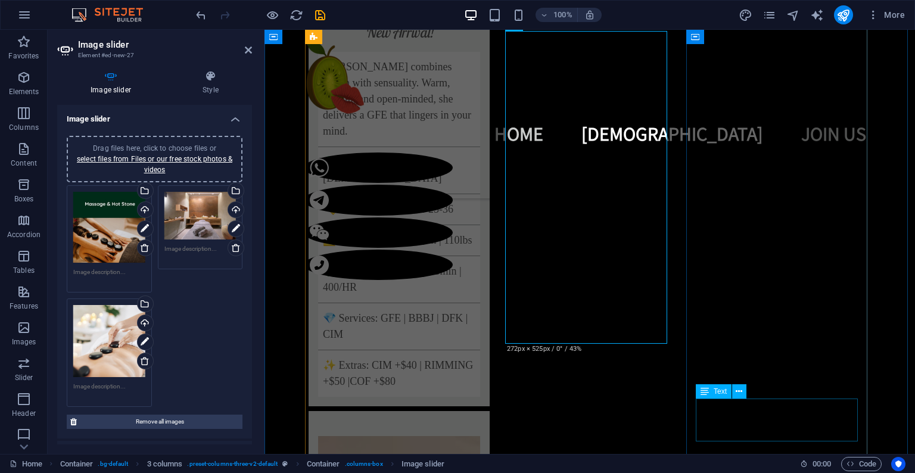
scroll to position [1374, 0]
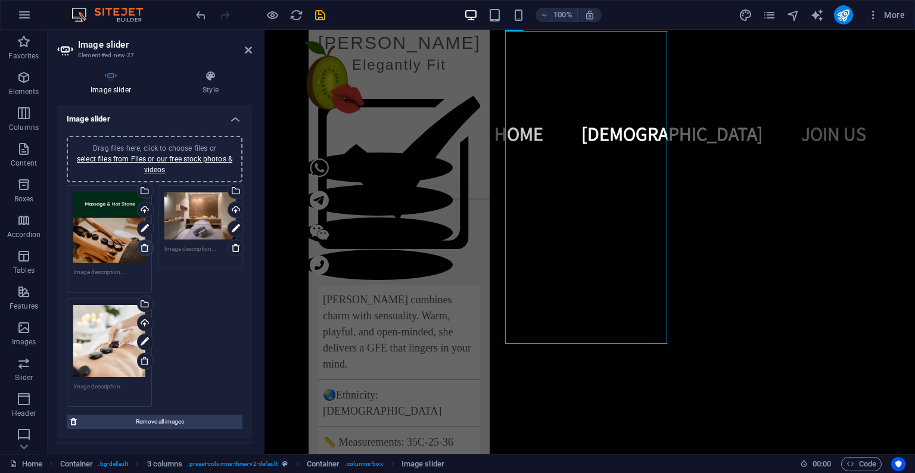
click at [142, 247] on icon at bounding box center [145, 248] width 10 height 10
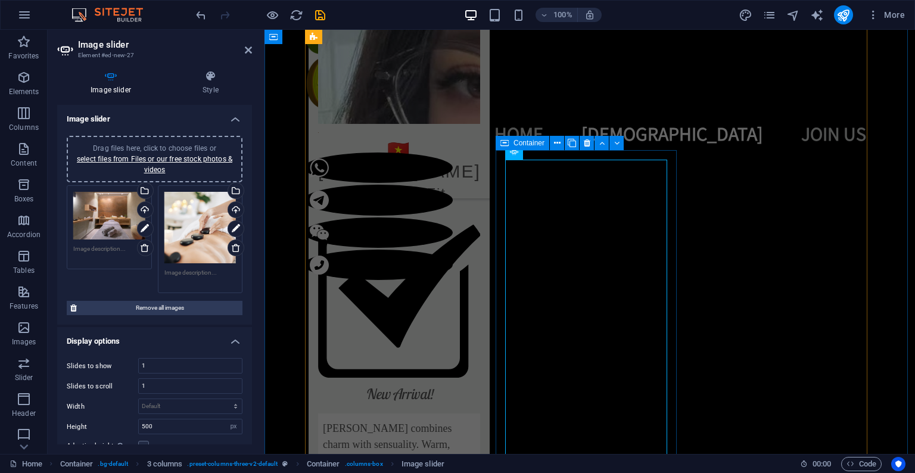
scroll to position [1411, 0]
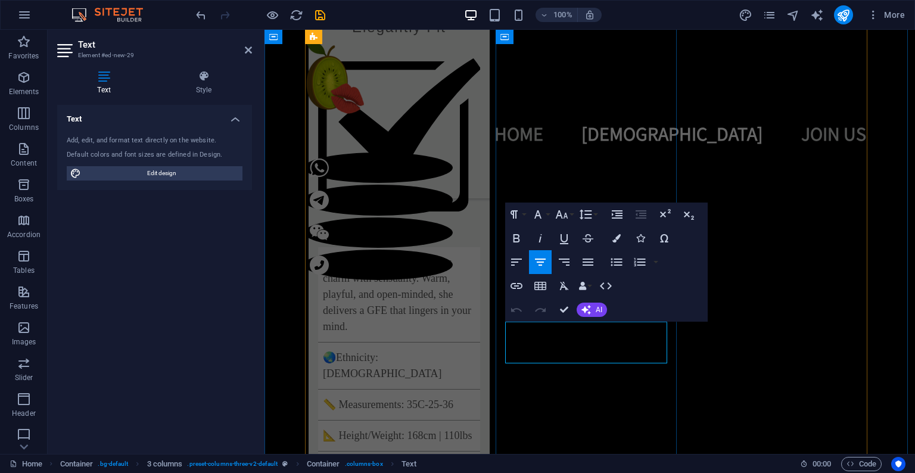
drag, startPoint x: 651, startPoint y: 355, endPoint x: 519, endPoint y: 354, distance: 132.3
click at [548, 219] on button "Font Family" at bounding box center [540, 215] width 23 height 24
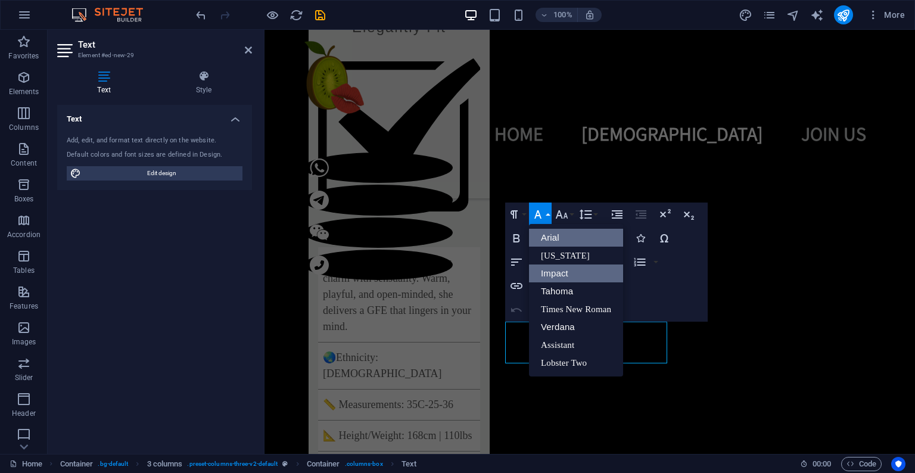
scroll to position [0, 0]
click at [579, 296] on link "Tahoma" at bounding box center [576, 291] width 94 height 18
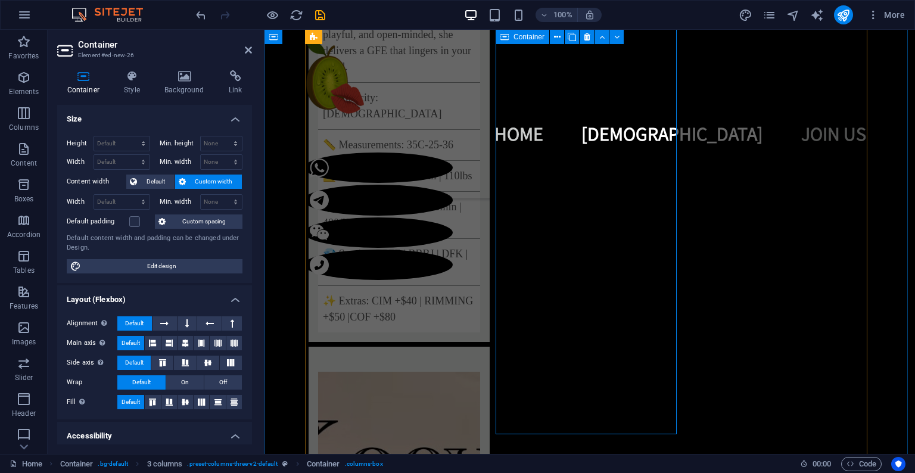
scroll to position [1547, 0]
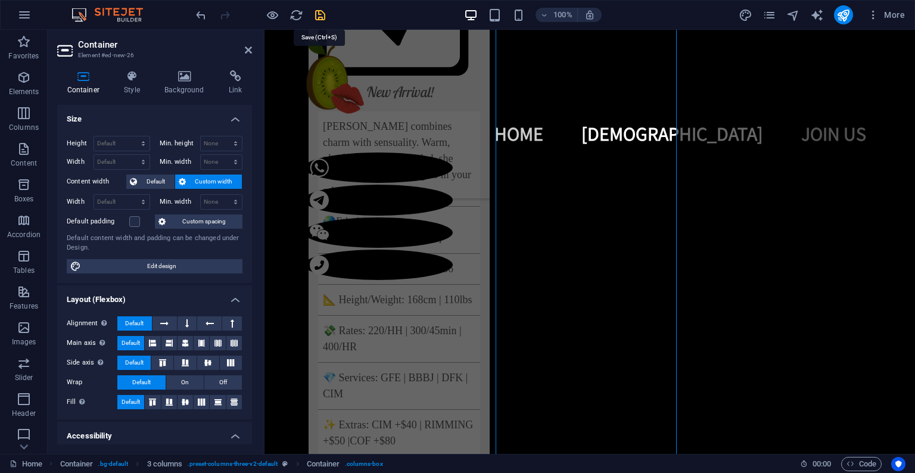
click at [324, 16] on icon "save" at bounding box center [320, 15] width 14 height 14
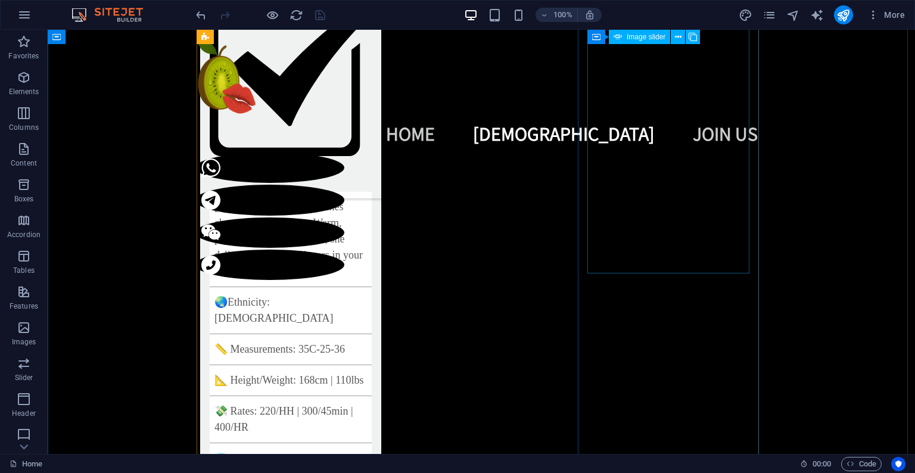
scroll to position [1148, 0]
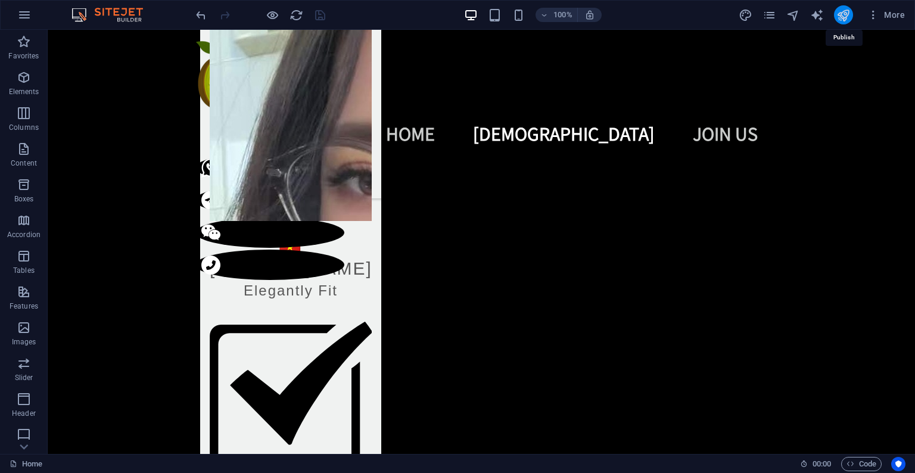
click at [842, 13] on icon "publish" at bounding box center [844, 15] width 14 height 14
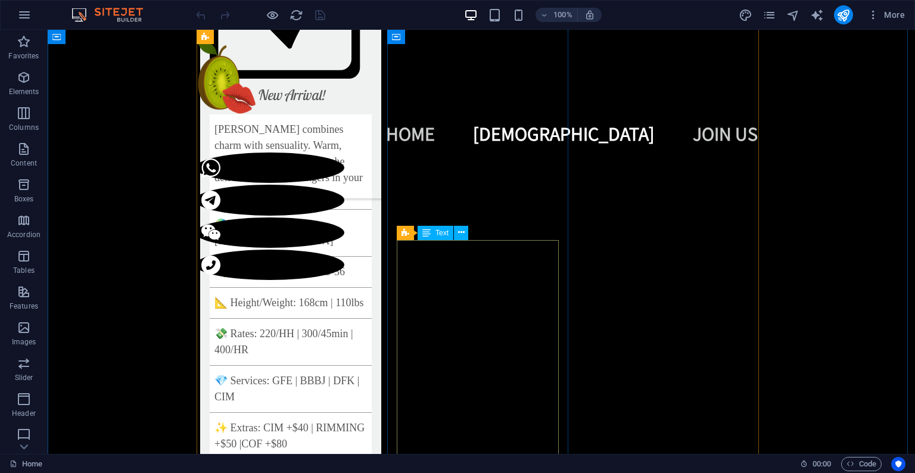
scroll to position [1733, 0]
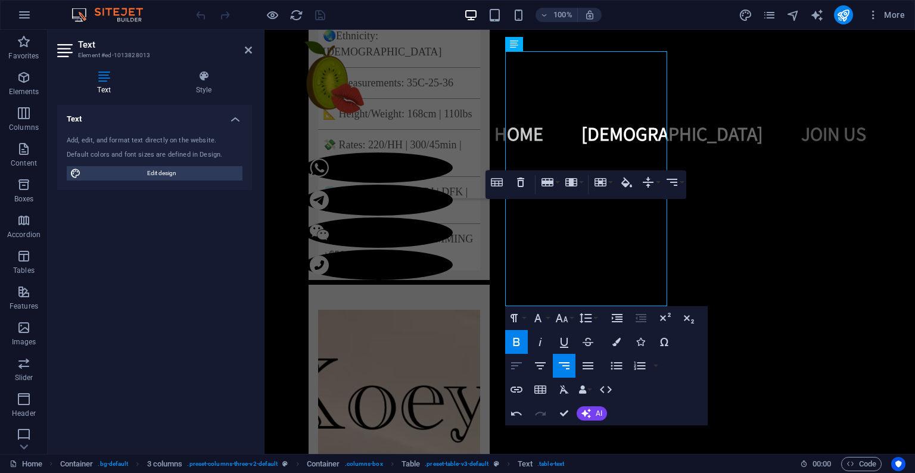
click at [523, 361] on icon "button" at bounding box center [517, 366] width 14 height 14
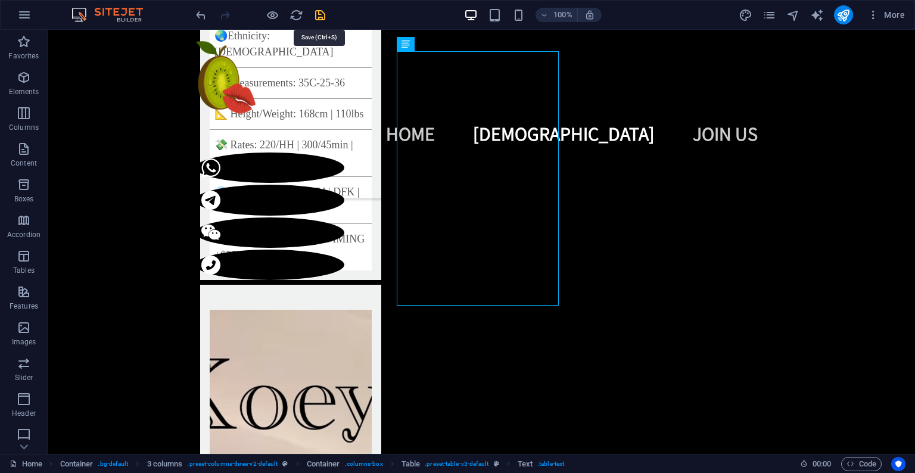
click at [323, 18] on icon "save" at bounding box center [320, 15] width 14 height 14
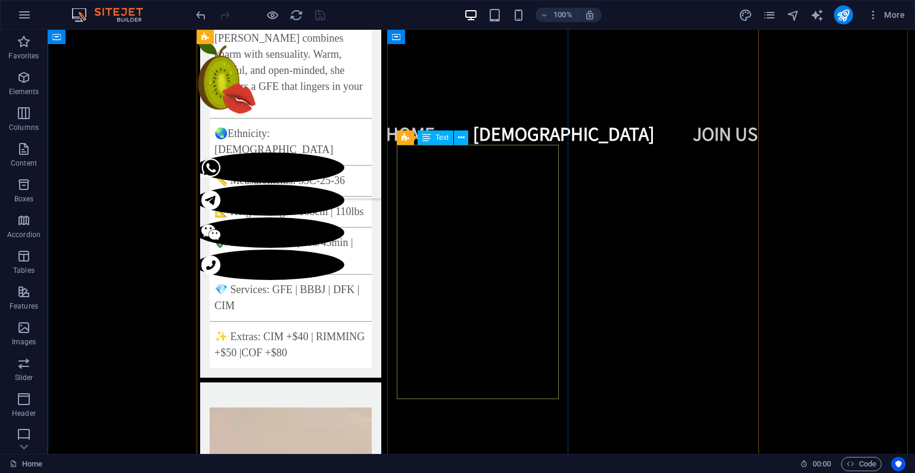
scroll to position [1642, 0]
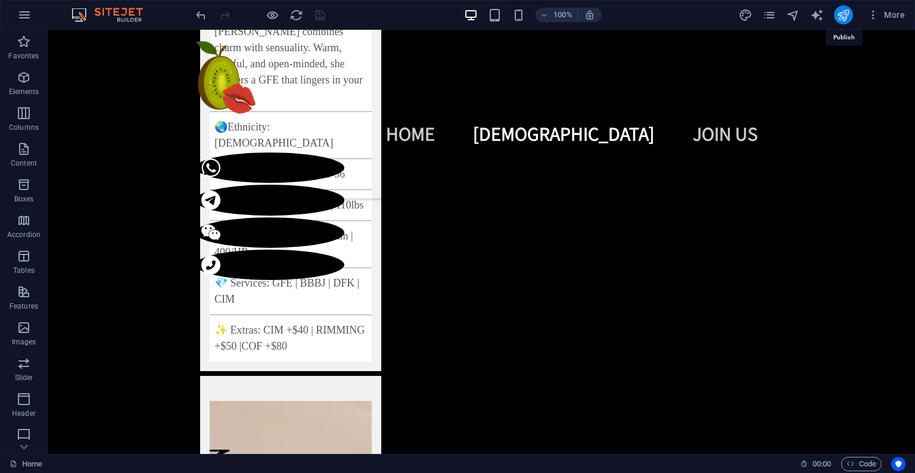
click at [846, 20] on icon "publish" at bounding box center [844, 15] width 14 height 14
